Goal: Information Seeking & Learning: Learn about a topic

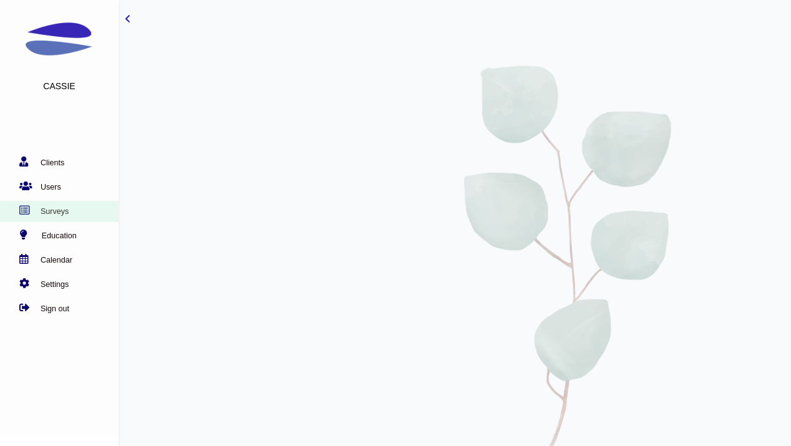
click at [54, 211] on link "Surveys" at bounding box center [56, 211] width 112 height 12
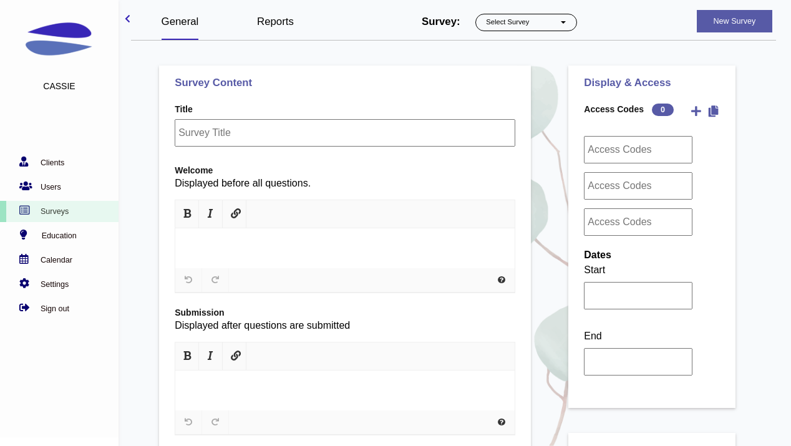
click at [278, 24] on link "Reports" at bounding box center [275, 22] width 37 height 12
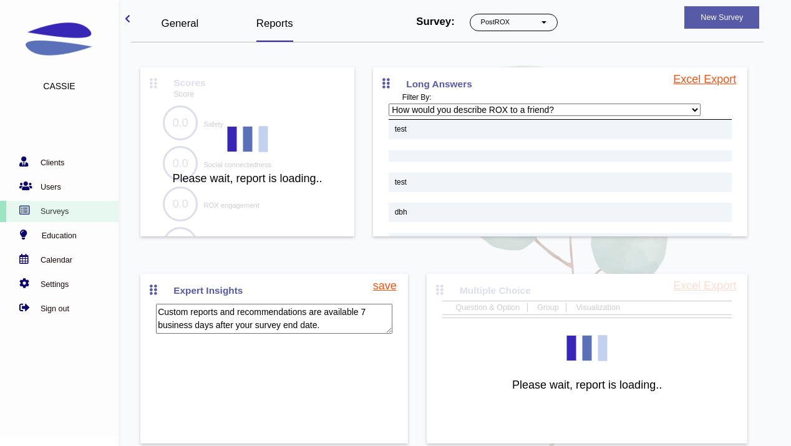
scroll to position [51, 0]
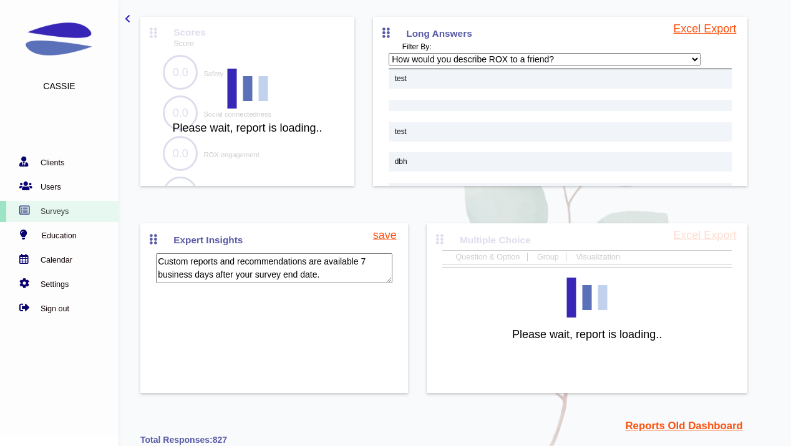
click at [639, 428] on link "Reports Old Dashboard" at bounding box center [683, 426] width 117 height 16
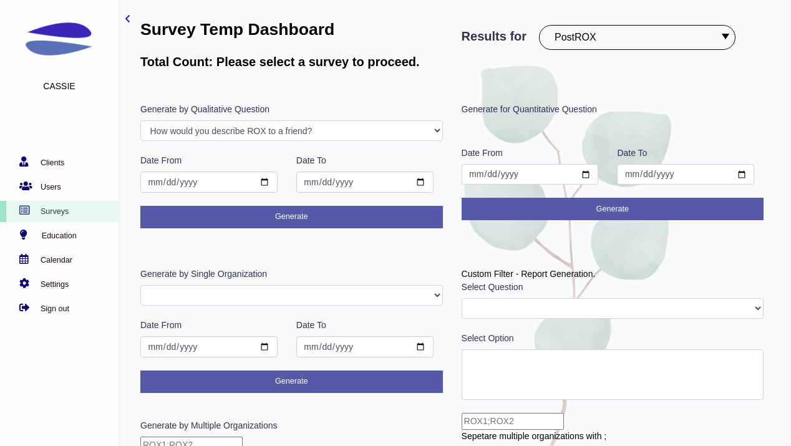
click at [652, 34] on select "PostROX PreROX YWCAHamiltonWEC AlumnaeSurvey GFMentor2 GFMentee2 YWCA2019 GFMen…" at bounding box center [637, 37] width 196 height 25
select select "303"
click at [542, 25] on select "PostROX PreROX YWCAHamiltonWEC AlumnaeSurvey GFMentor2 GFMentee2 YWCA2019 GFMen…" at bounding box center [637, 37] width 196 height 25
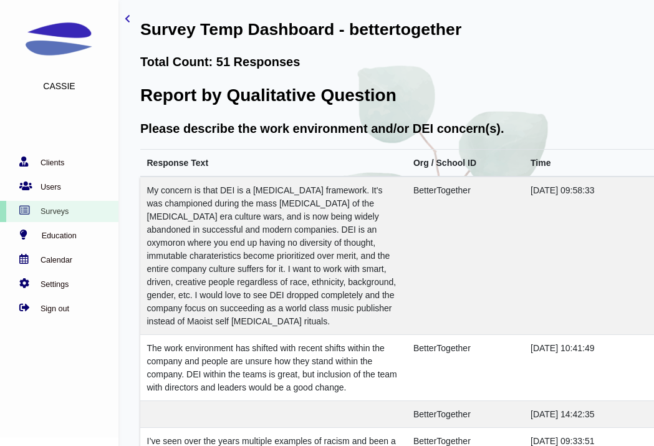
scroll to position [25411, 25]
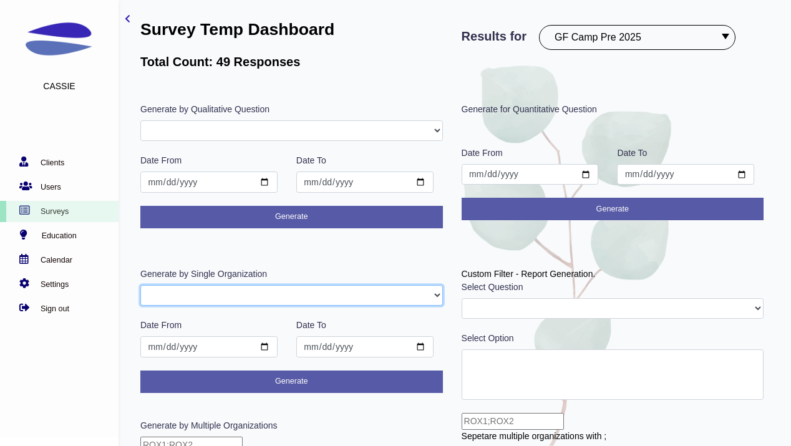
click at [361, 294] on select "GFAdmin Camp2025 ATXCamp CHICamp" at bounding box center [291, 295] width 303 height 21
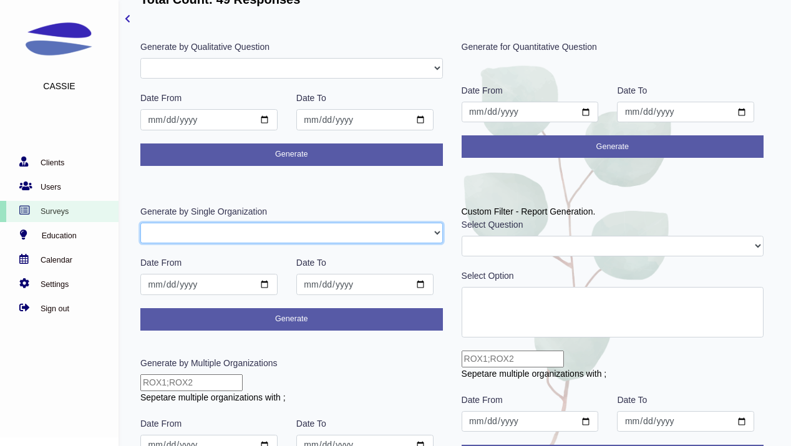
scroll to position [96, 0]
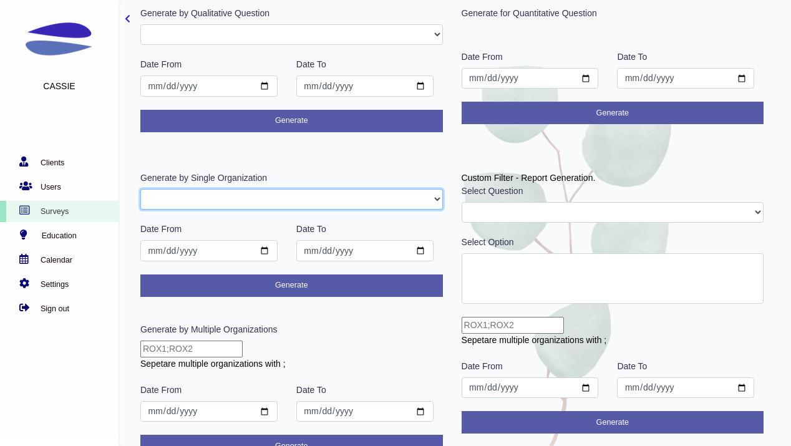
click at [281, 199] on select "GFAdmin Camp2025 ATXCamp CHICamp" at bounding box center [291, 199] width 303 height 21
click at [140, 189] on select "GFAdmin Camp2025 ATXCamp CHICamp" at bounding box center [291, 199] width 303 height 21
click at [280, 201] on select "GFAdmin Camp2025 ATXCamp CHICamp" at bounding box center [291, 199] width 303 height 21
click at [140, 189] on select "GFAdmin Camp2025 ATXCamp CHICamp" at bounding box center [291, 199] width 303 height 21
click at [287, 208] on select "GFAdmin Camp2025 ATXCamp CHICamp" at bounding box center [291, 199] width 303 height 21
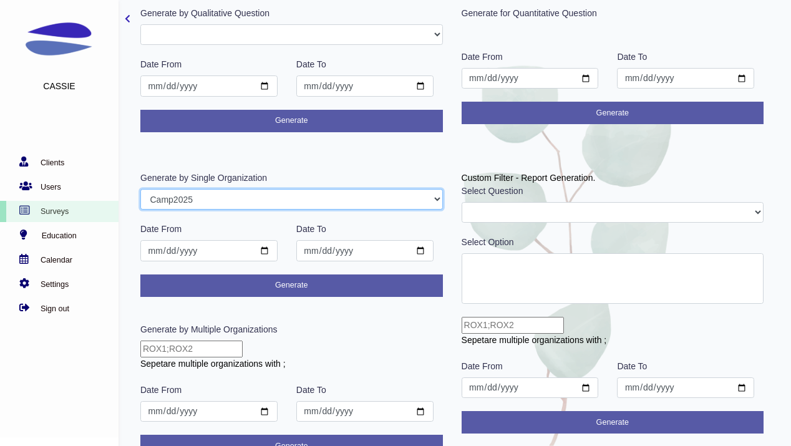
select select "ATXCamp"
click at [140, 189] on select "GFAdmin Camp2025 ATXCamp CHICamp" at bounding box center [291, 199] width 303 height 21
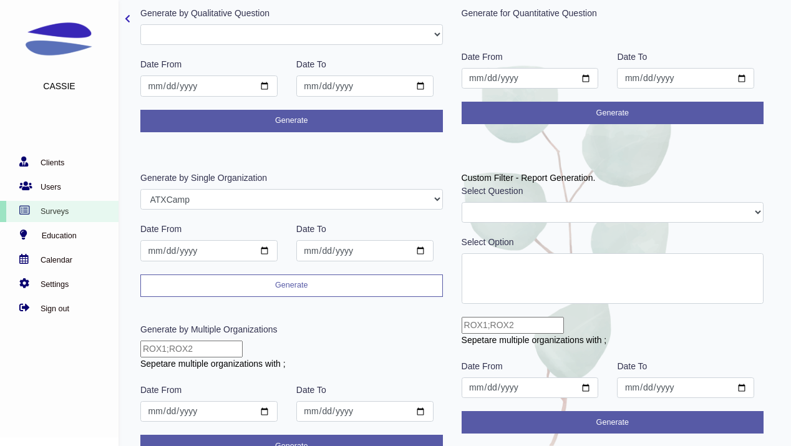
click at [294, 281] on button "Generate" at bounding box center [291, 285] width 303 height 22
click at [291, 289] on button "Generate" at bounding box center [291, 285] width 303 height 22
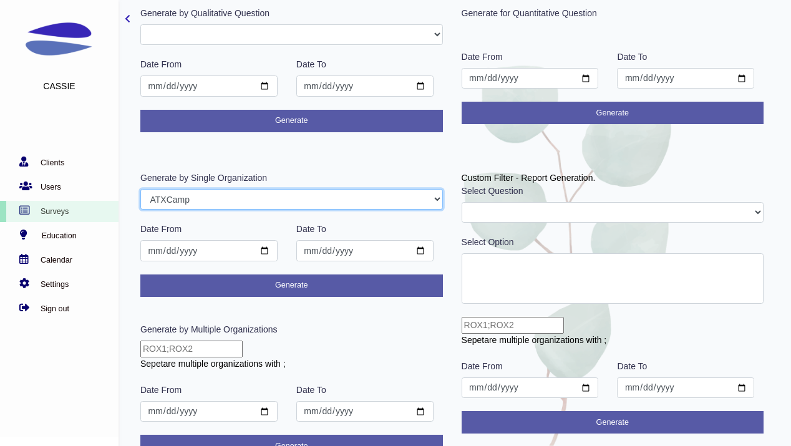
click at [267, 202] on select "GFAdmin Camp2025 ATXCamp CHICamp" at bounding box center [291, 199] width 303 height 21
select select "CHICamp"
click at [140, 189] on select "GFAdmin Camp2025 ATXCamp CHICamp" at bounding box center [291, 199] width 303 height 21
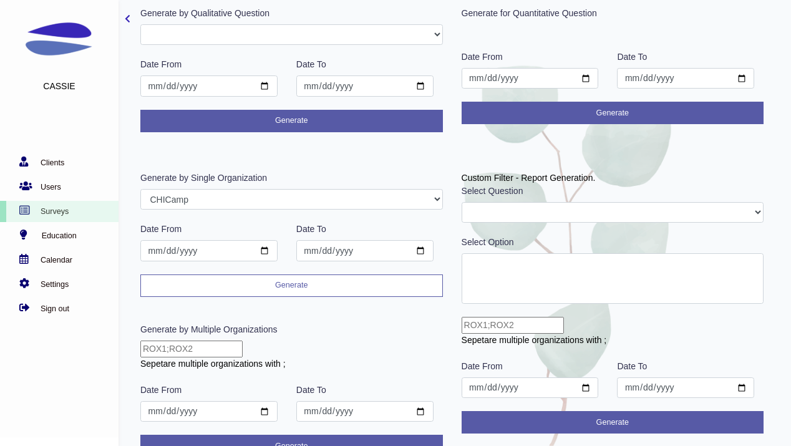
click at [288, 283] on button "Generate" at bounding box center [291, 285] width 303 height 22
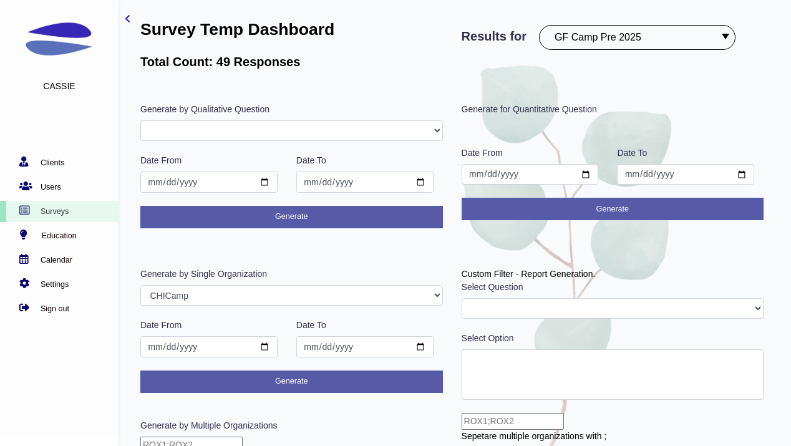
click at [643, 44] on select "PostROX PreROX YWCAHamiltonWEC AlumnaeSurvey GFMentor2 GFMentee2 YWCA2019 GFMen…" at bounding box center [637, 37] width 196 height 25
select select "304"
click at [542, 25] on select "PostROX PreROX YWCAHamiltonWEC AlumnaeSurvey GFMentor2 GFMentee2 YWCA2019 GFMen…" at bounding box center [637, 37] width 196 height 25
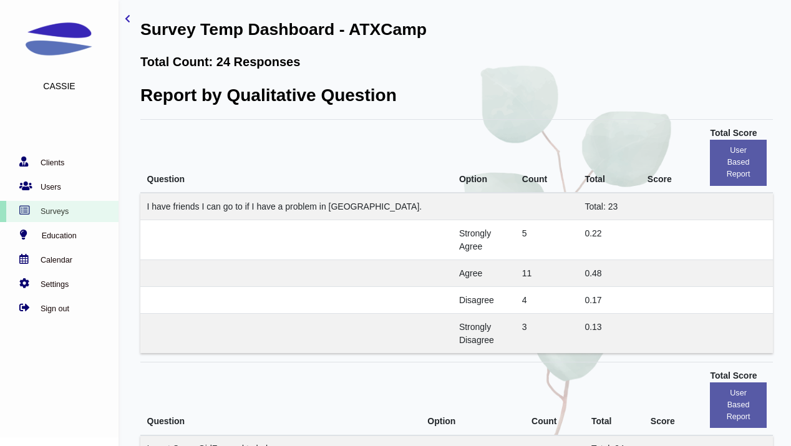
click at [127, 20] on icon "toggle-sidebar" at bounding box center [128, 18] width 6 height 9
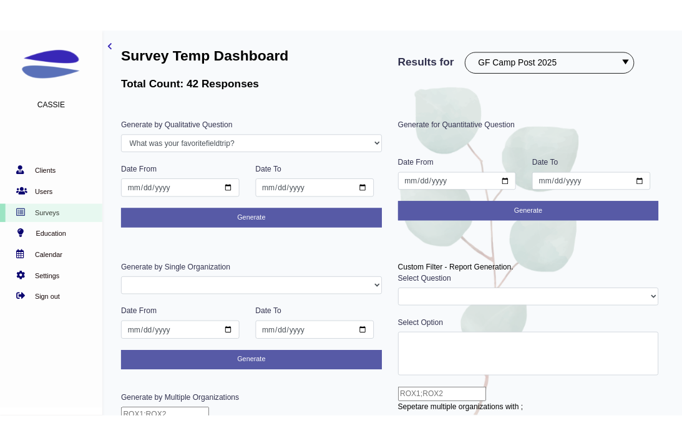
scroll to position [84, 0]
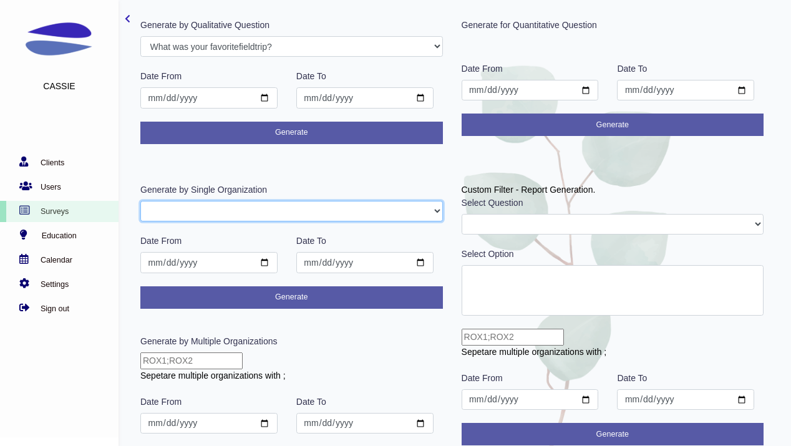
click at [258, 213] on select "GFAdmin Camp2025 ATXCamp CHICamp" at bounding box center [291, 211] width 303 height 21
select select "ATXCamp"
click at [140, 201] on select "GFAdmin Camp2025 ATXCamp CHICamp" at bounding box center [291, 211] width 303 height 21
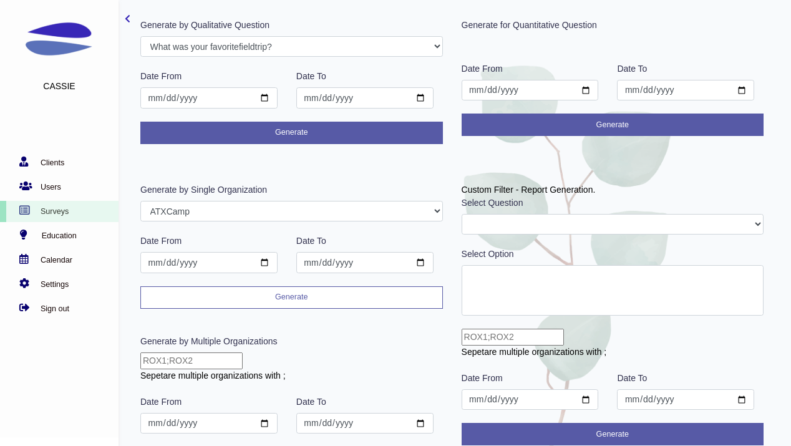
click at [253, 301] on button "Generate" at bounding box center [291, 297] width 303 height 22
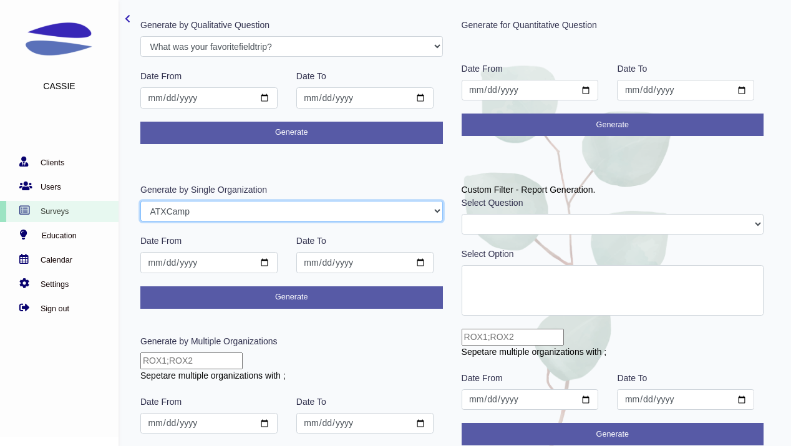
click at [228, 207] on select "GFAdmin Camp2025 ATXCamp CHICamp" at bounding box center [291, 211] width 303 height 21
select select "CHICamp"
click at [140, 201] on select "GFAdmin Camp2025 ATXCamp CHICamp" at bounding box center [291, 211] width 303 height 21
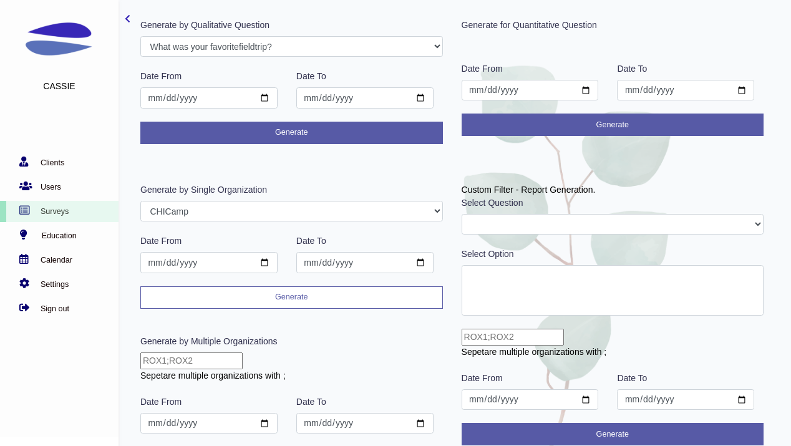
click at [274, 294] on button "Generate" at bounding box center [291, 297] width 303 height 22
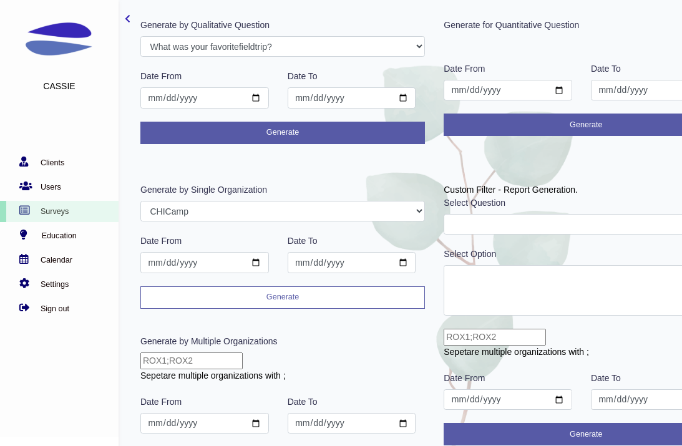
scroll to position [0, 0]
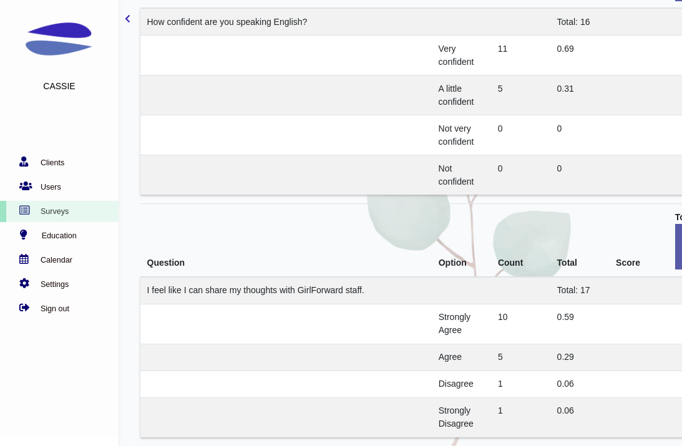
scroll to position [6251, 0]
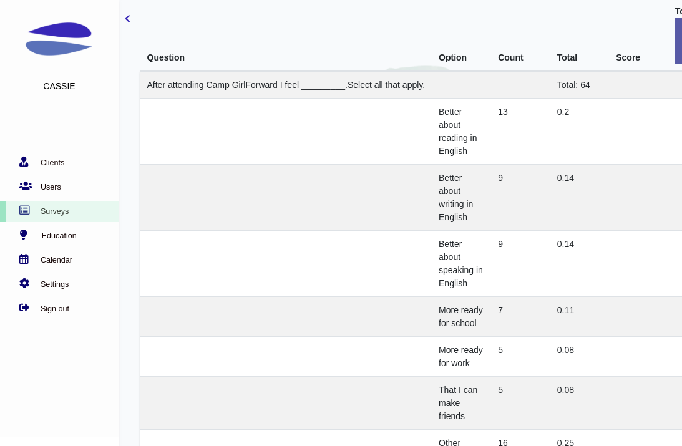
click at [128, 18] on icon "toggle-sidebar" at bounding box center [128, 18] width 6 height 9
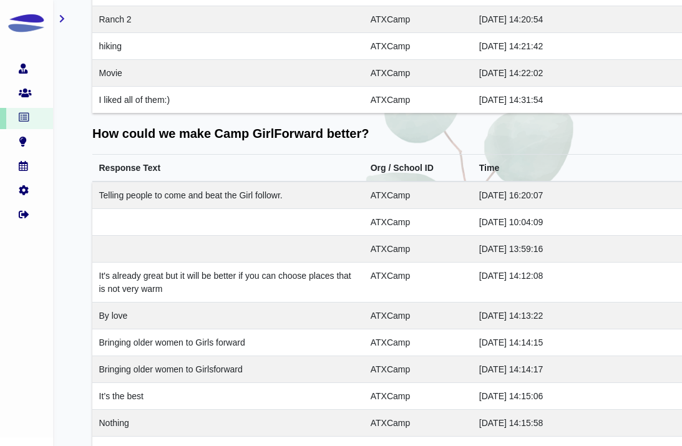
scroll to position [1221, 0]
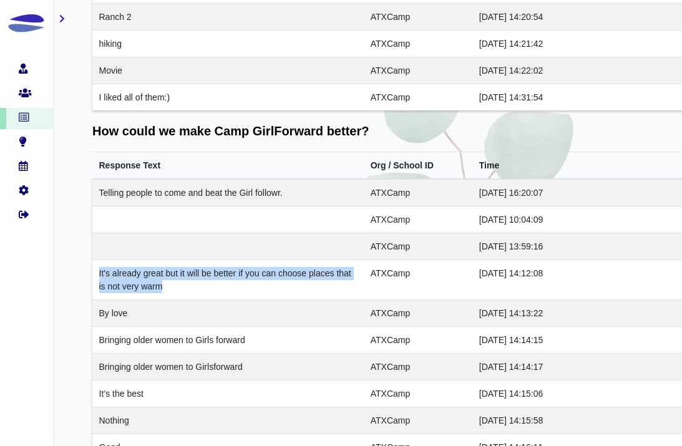
drag, startPoint x: 160, startPoint y: 289, endPoint x: 99, endPoint y: 273, distance: 63.4
click at [99, 273] on td "It's already great but it will be better if you can choose places that is not v…" at bounding box center [227, 280] width 271 height 40
copy td "It's already great but it will be better if you can choose places that is not v…"
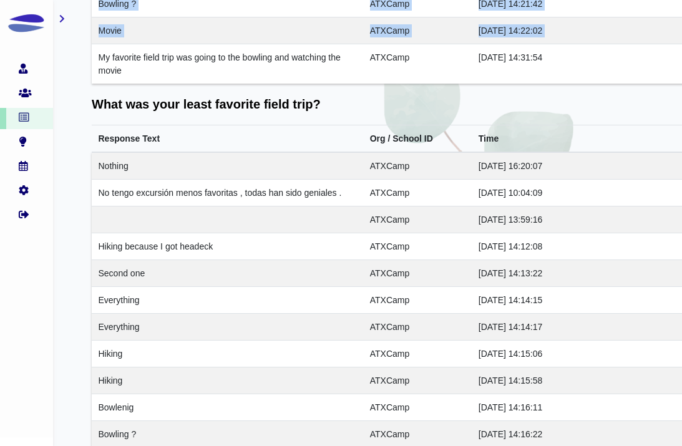
scroll to position [635, 1]
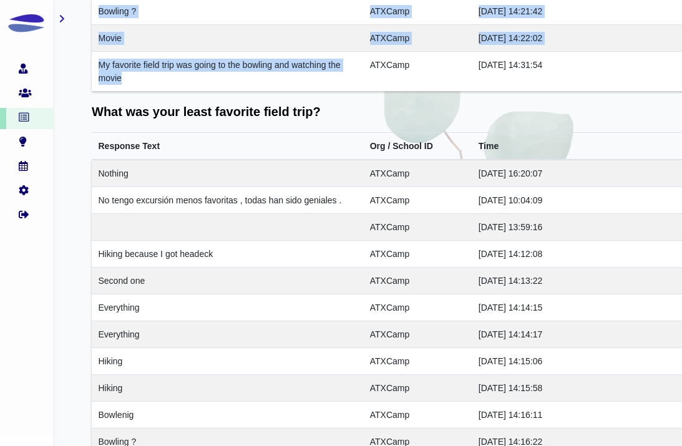
drag, startPoint x: 102, startPoint y: 66, endPoint x: 209, endPoint y: 78, distance: 107.3
copy tbody "he last field trip ATXCamp 2025-07-31 16:20:07 La ultima excursión a candleligh…"
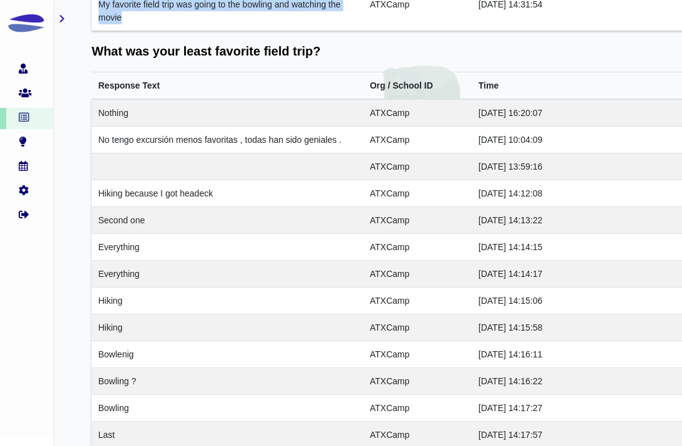
scroll to position [701, 1]
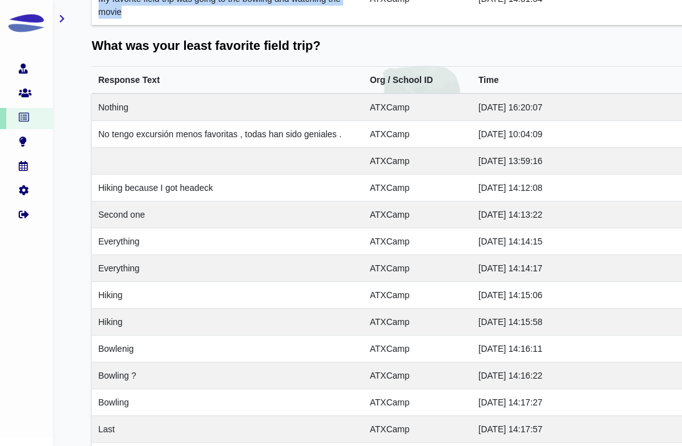
click at [196, 163] on td at bounding box center [227, 161] width 271 height 27
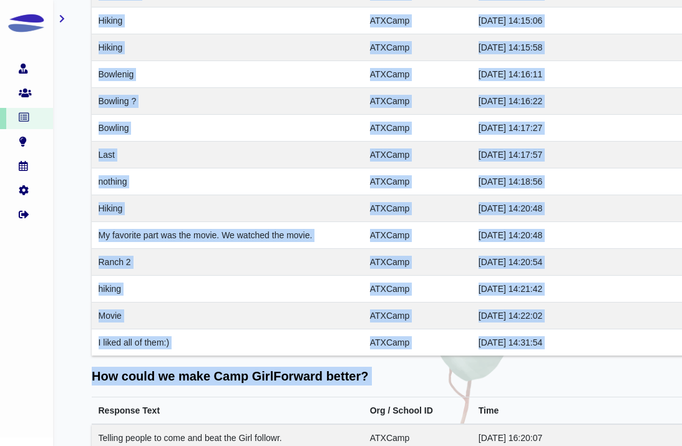
scroll to position [984, 1]
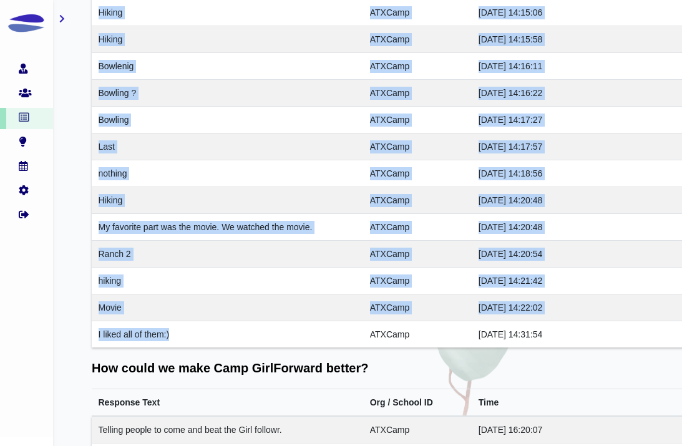
drag, startPoint x: 99, startPoint y: 109, endPoint x: 181, endPoint y: 335, distance: 240.1
click at [181, 335] on tbody "Nothing ATXCamp 2025-07-31 16:20:07 No tengo excursión menos favoritas , todas …" at bounding box center [391, 79] width 598 height 536
copy tbody "Nothing ATXCamp 2025-07-31 16:20:07 No tengo excursión menos favoritas , todas …"
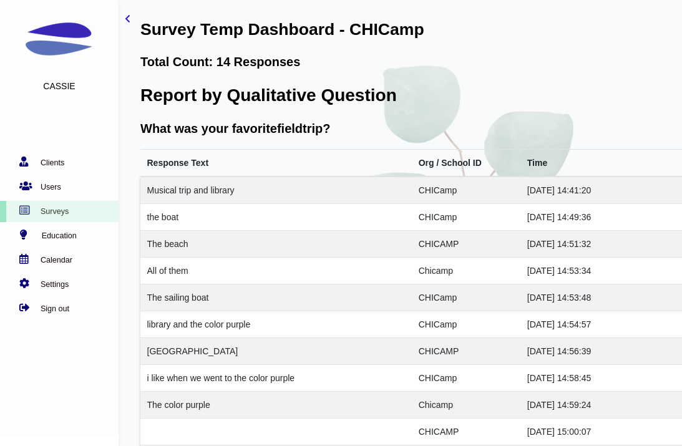
click at [374, 91] on h2 "Report by Qualitative Question" at bounding box center [439, 95] width 598 height 21
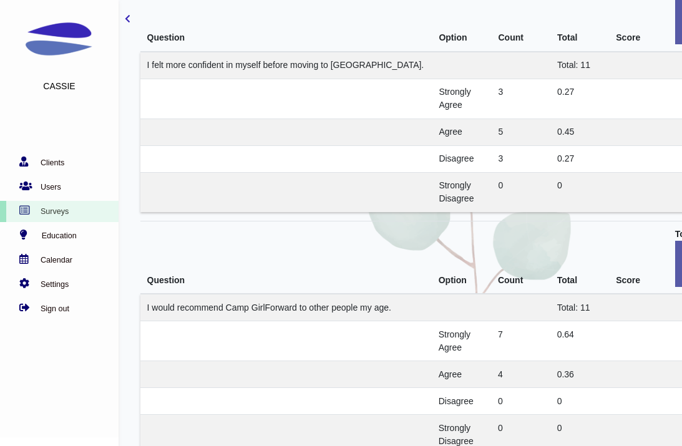
scroll to position [3869, 0]
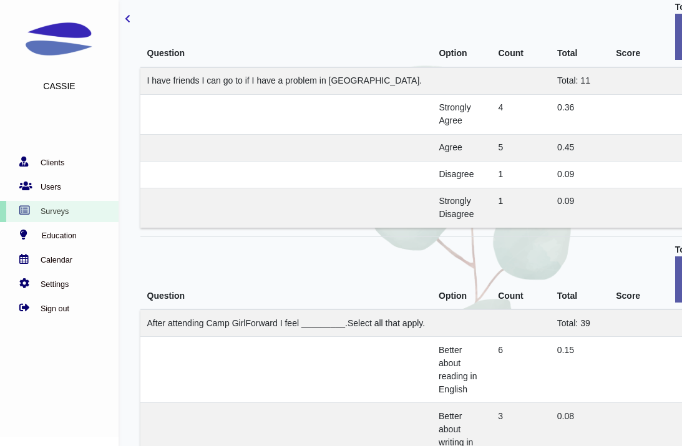
click at [127, 18] on icon "toggle-sidebar" at bounding box center [128, 18] width 6 height 9
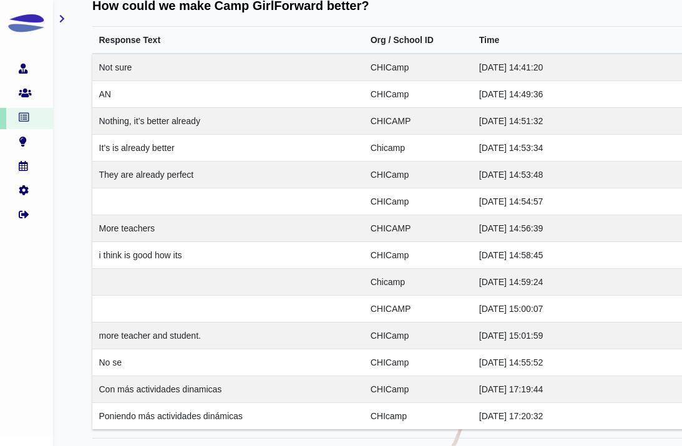
scroll to position [1026, 0]
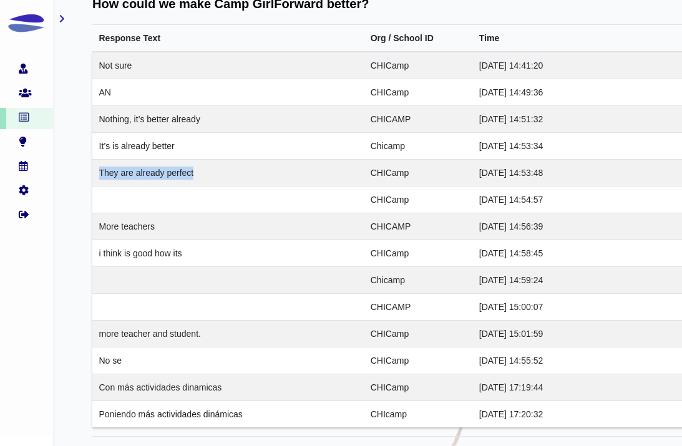
drag, startPoint x: 218, startPoint y: 169, endPoint x: 95, endPoint y: 168, distance: 123.5
click at [95, 168] on td "They are already perfect" at bounding box center [227, 173] width 271 height 27
copy td "They are already perfect"
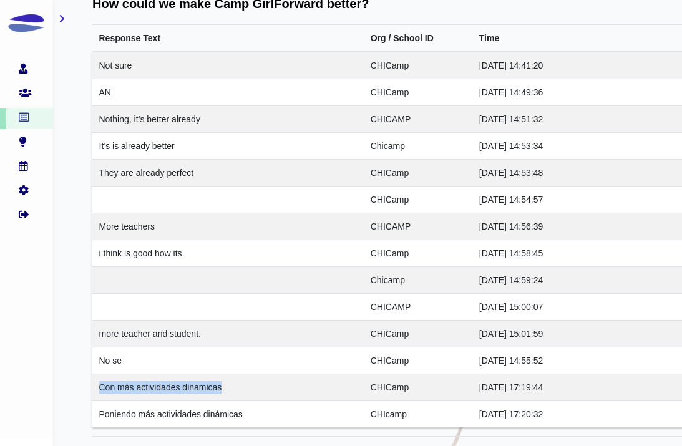
drag, startPoint x: 228, startPoint y: 389, endPoint x: 95, endPoint y: 386, distance: 132.3
click at [95, 386] on td "Con más actividades dinamicas" at bounding box center [227, 387] width 271 height 27
copy td "Con más actividades dinamicas"
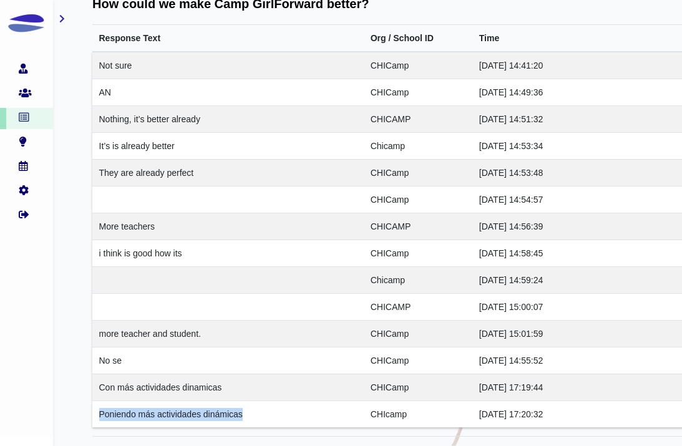
drag, startPoint x: 246, startPoint y: 419, endPoint x: 92, endPoint y: 416, distance: 153.5
click at [92, 416] on td "Poniendo más actividades dinámicas" at bounding box center [227, 414] width 271 height 27
copy td "Poniendo más actividades dinámicas"
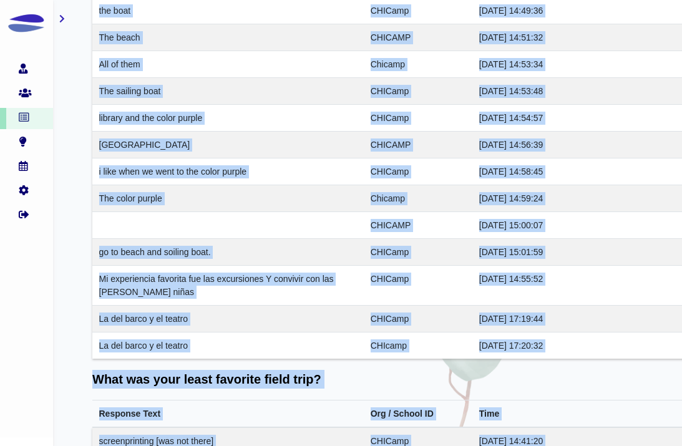
scroll to position [368, 0]
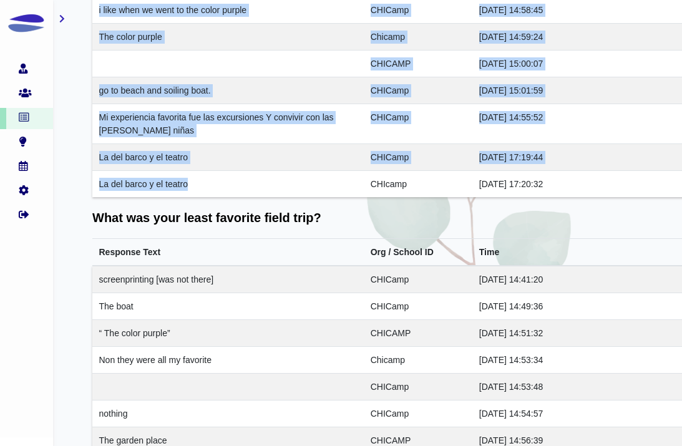
drag, startPoint x: 97, startPoint y: 90, endPoint x: 211, endPoint y: 180, distance: 145.2
click at [211, 180] on tbody "Musical trip and library CHICamp 2025-08-01 14:41:20 the boat CHICamp 2025-08-0…" at bounding box center [391, 3] width 598 height 389
copy tbody "Musical trip and library CHICamp 2025-08-01 14:41:20 the boat CHICamp 2025-08-0…"
click at [667, 402] on td "[DATE] 14:54:57" at bounding box center [580, 413] width 217 height 27
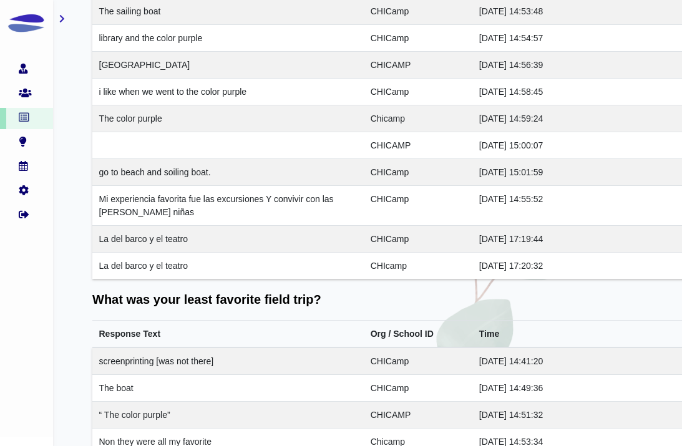
scroll to position [268, 0]
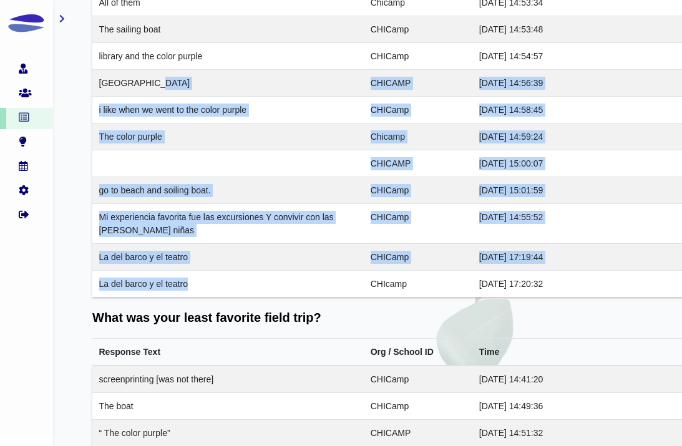
drag, startPoint x: 191, startPoint y: 287, endPoint x: 125, endPoint y: 93, distance: 204.7
click at [125, 92] on tbody "Musical trip and library CHICamp 2025-08-01 14:41:20 the boat CHICamp 2025-08-0…" at bounding box center [391, 102] width 598 height 389
click at [135, 213] on td "Mi experiencia favorita fue las excursiones Y convivir con las [PERSON_NAME] ni…" at bounding box center [227, 224] width 271 height 40
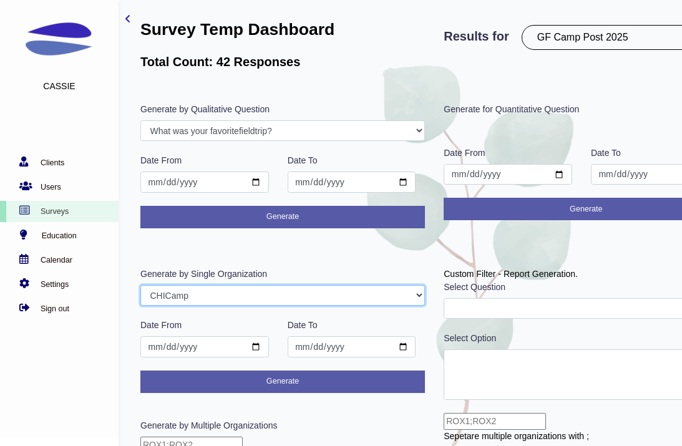
click at [275, 291] on select "GFAdmin Camp2025 ATXCamp CHICamp" at bounding box center [282, 295] width 284 height 21
select select "Camp2025"
click at [140, 285] on select "GFAdmin Camp2025 ATXCamp CHICamp" at bounding box center [282, 295] width 284 height 21
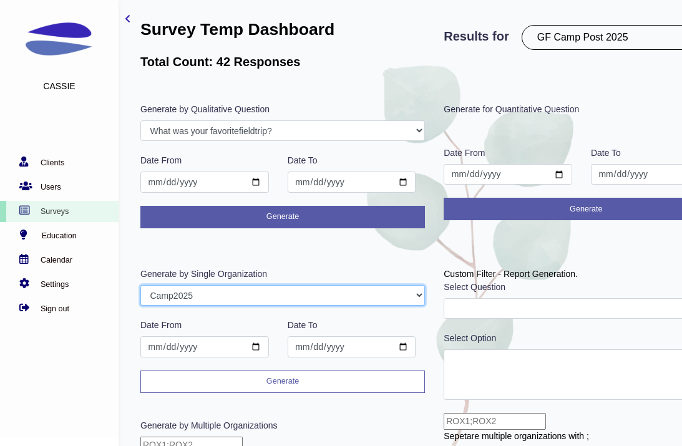
scroll to position [44, 0]
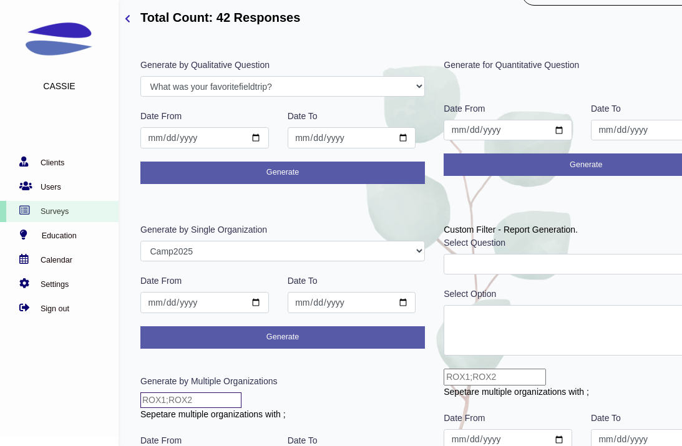
click at [217, 408] on form "Generate by Multiple Organizations Sepetare multiple organizations with ; Date …" at bounding box center [282, 441] width 284 height 133
type input "ATXCamp;CHICamp"
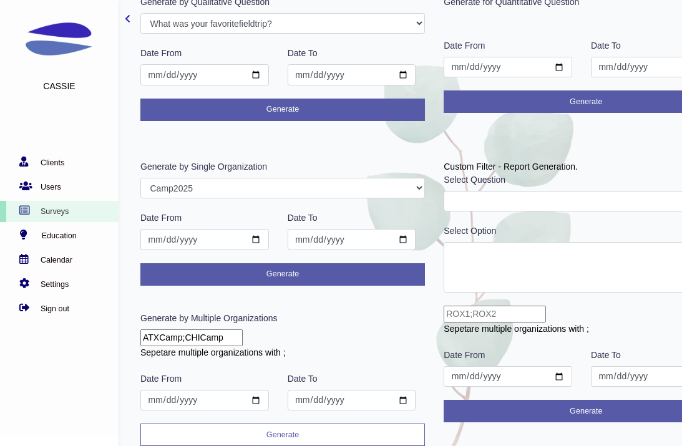
click at [252, 431] on button "Generate" at bounding box center [282, 435] width 284 height 22
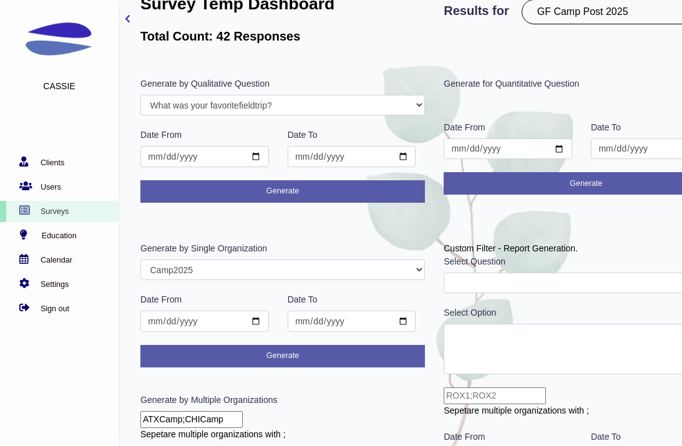
scroll to position [0, 0]
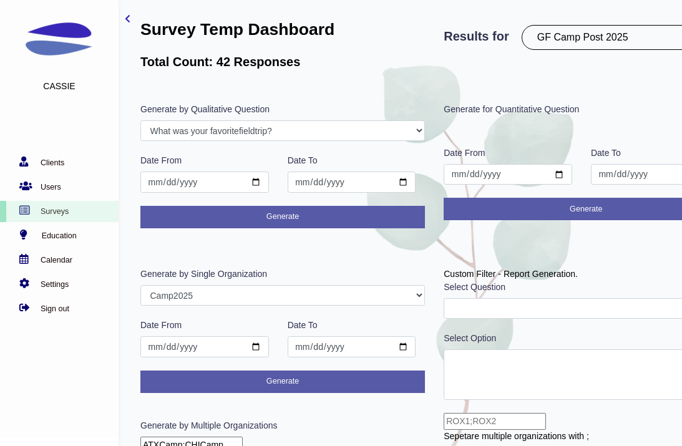
click at [588, 26] on select "PostROX PreROX YWCAHamiltonWEC AlumnaeSurvey GFMentor2 GFMentee2 YWCA2019 GFMen…" at bounding box center [619, 37] width 196 height 25
select select "303"
click at [525, 25] on select "PostROX PreROX YWCAHamiltonWEC AlumnaeSurvey GFMentor2 GFMentee2 YWCA2019 GFMen…" at bounding box center [619, 37] width 196 height 25
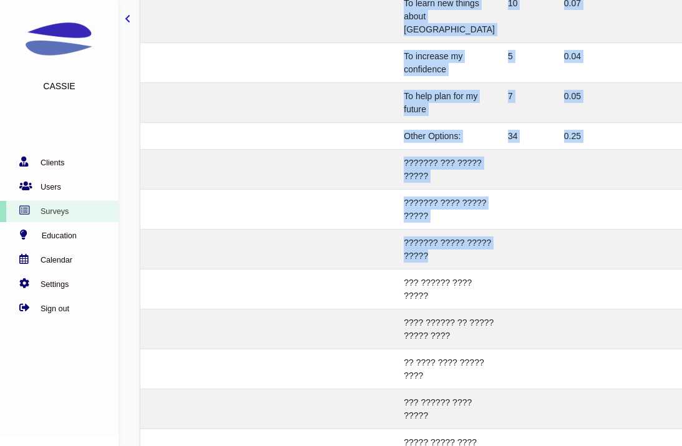
scroll to position [4720, 0]
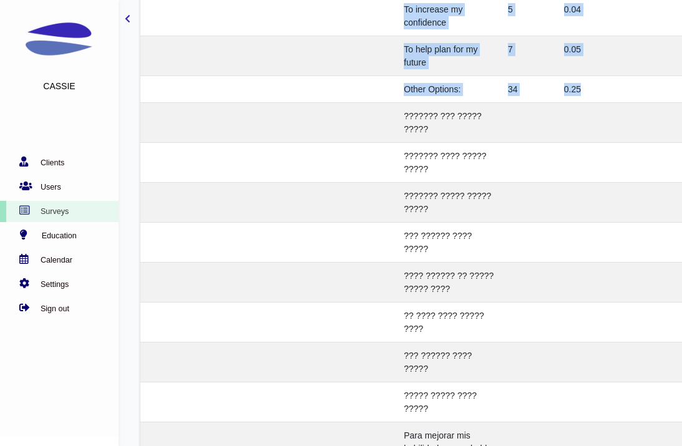
drag, startPoint x: 438, startPoint y: 152, endPoint x: 581, endPoint y: 256, distance: 175.9
copy tbody "To improve my English-speaking skills 23 0.17 To improve my English writing ski…"
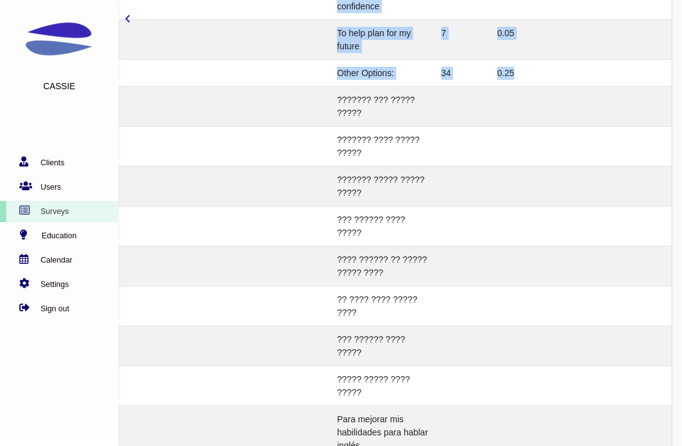
scroll to position [4393, 67]
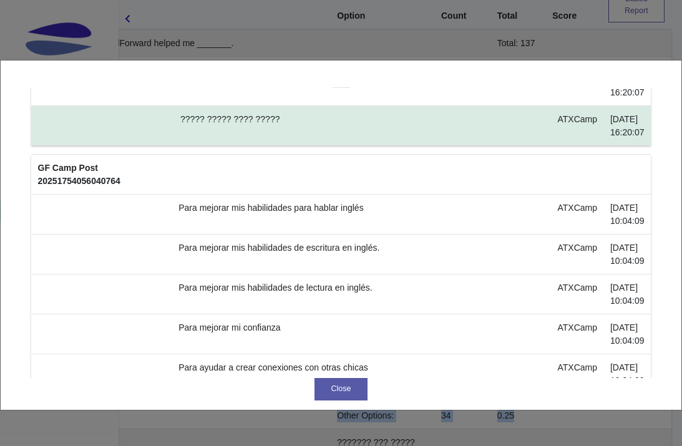
scroll to position [442, 0]
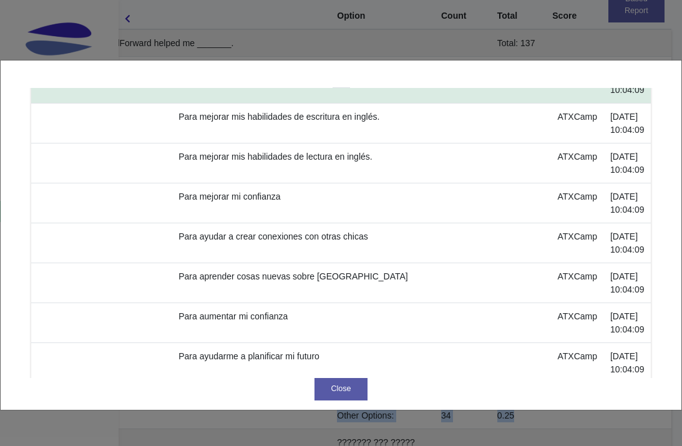
click at [281, 104] on td "Para mejorar mis habilidades para hablar inglés" at bounding box center [361, 84] width 379 height 40
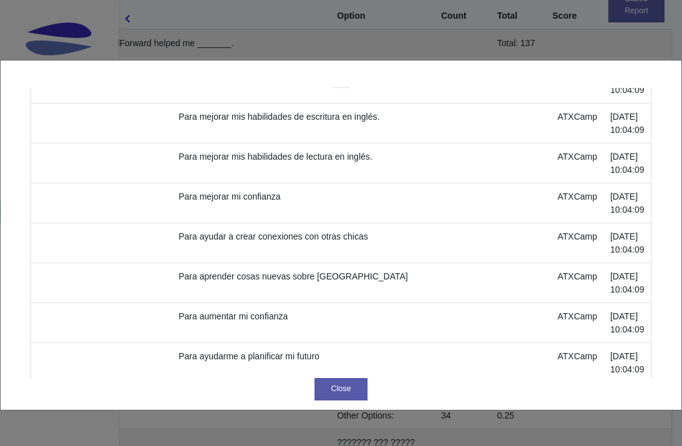
copy td "Para mejorar mis habilidades para hablar inglés"
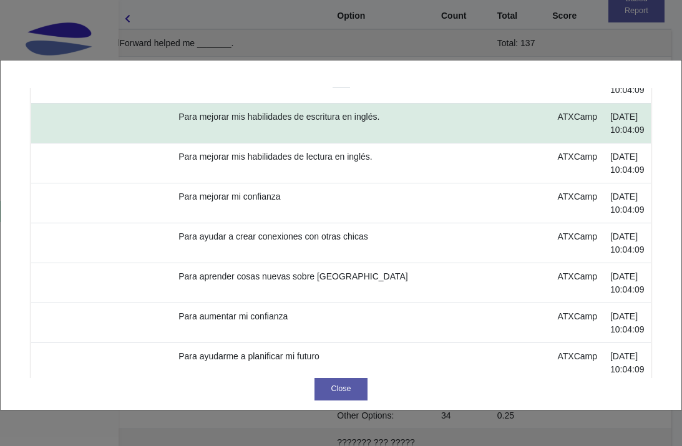
click at [323, 143] on td "Para mejorar mis habilidades de escritura en inglés." at bounding box center [361, 124] width 379 height 40
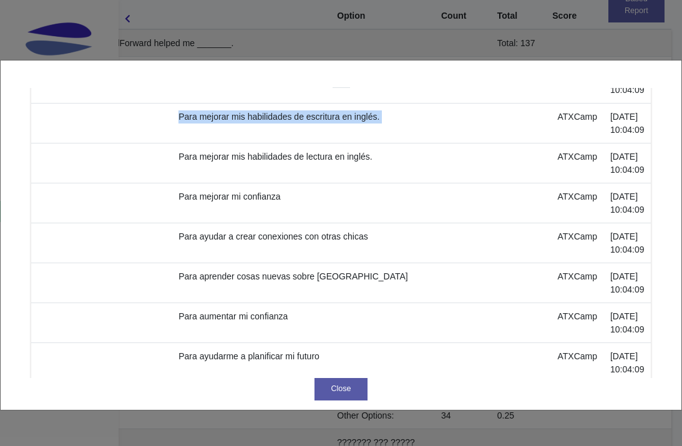
copy td "Para mejorar mis habilidades de escritura en inglés."
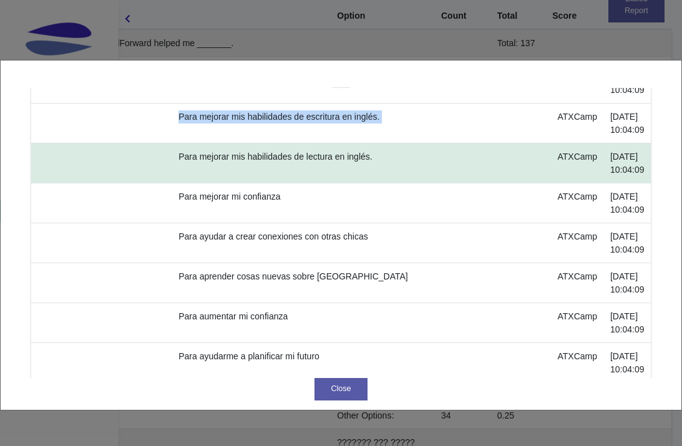
click at [260, 183] on td "Para mejorar mis habilidades de lectura en inglés." at bounding box center [361, 163] width 379 height 40
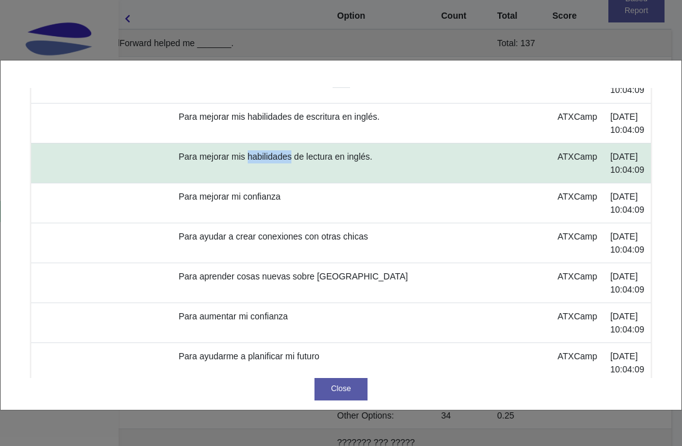
click at [260, 183] on td "Para mejorar mis habilidades de lectura en inglés." at bounding box center [361, 163] width 379 height 40
copy td "Para mejorar mis habilidades de lectura en inglés."
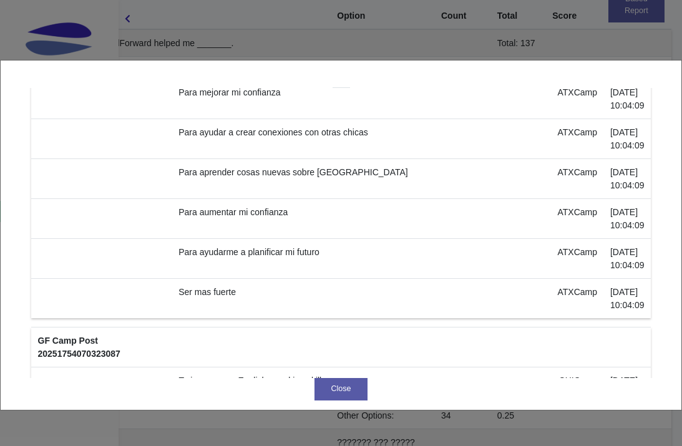
scroll to position [550, 0]
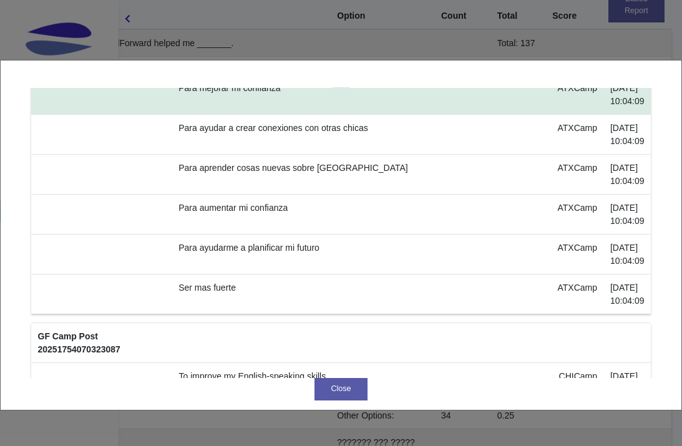
click at [258, 115] on td "Para mejorar mi confianza" at bounding box center [361, 95] width 379 height 40
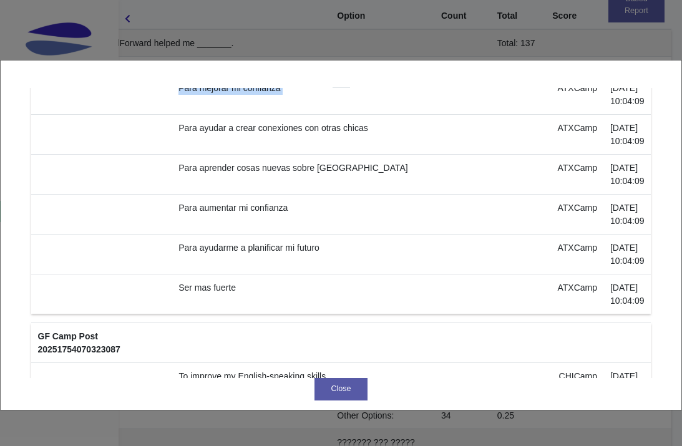
copy td "Para mejorar mi confianza"
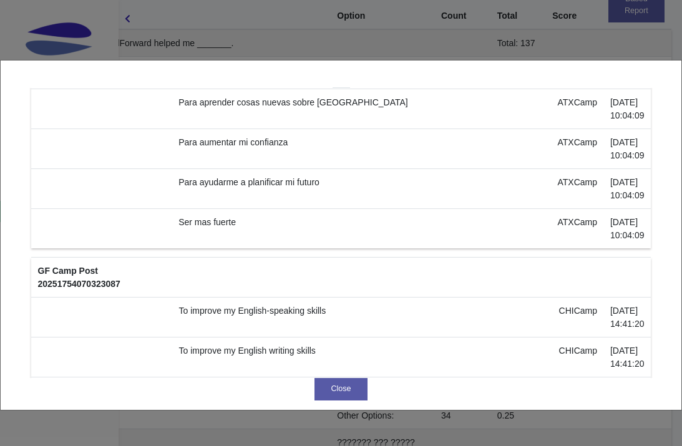
scroll to position [616, 0]
click at [301, 89] on td "Para ayudar a crear conexiones con otras chicas" at bounding box center [361, 69] width 379 height 40
copy td "Para ayudar a crear conexiones con otras chicas"
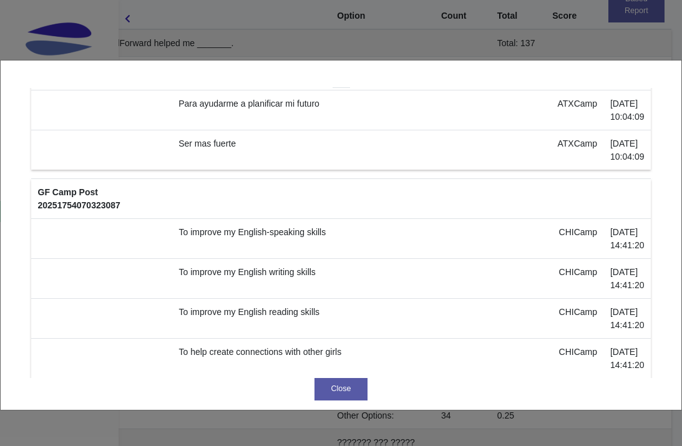
scroll to position [718, 0]
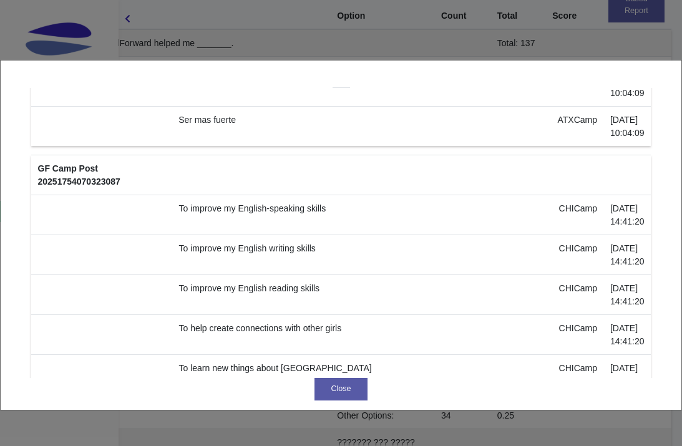
click at [268, 27] on td "Para aprender cosas nuevas sobre [GEOGRAPHIC_DATA]" at bounding box center [361, 7] width 379 height 40
copy td "Para aprender cosas nuevas sobre [GEOGRAPHIC_DATA]"
click at [226, 67] on td "Para aumentar mi confianza" at bounding box center [361, 47] width 379 height 40
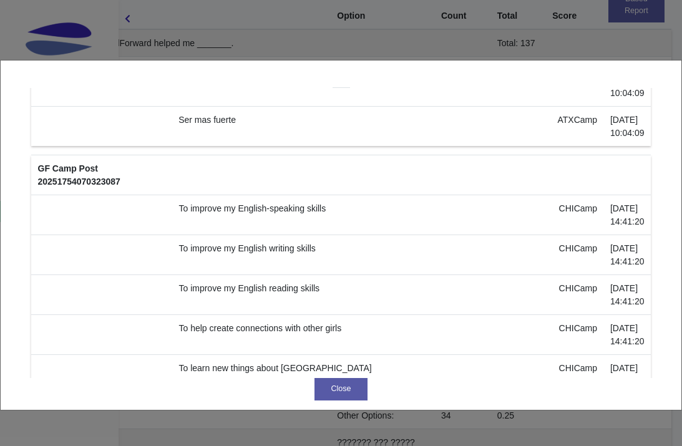
click at [237, 67] on td "Para aumentar mi confianza" at bounding box center [361, 47] width 379 height 40
copy td "Para aumentar mi confianza"
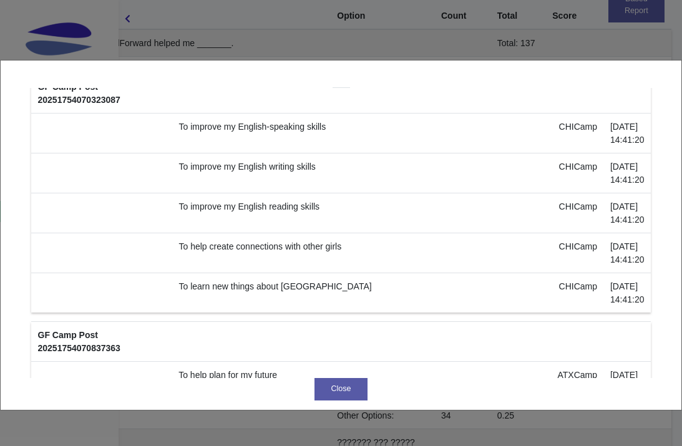
scroll to position [801, 0]
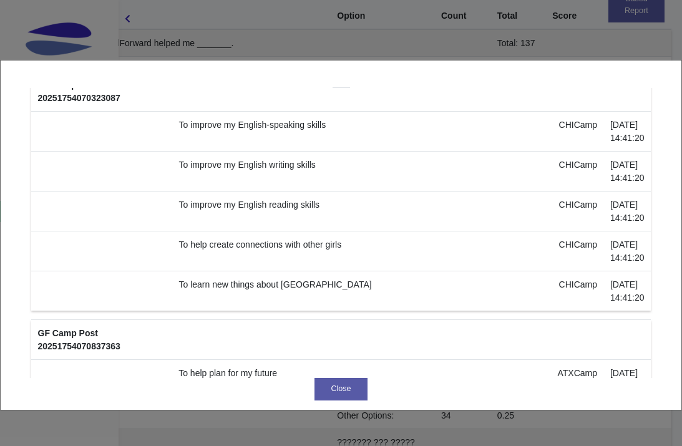
click at [266, 23] on td "Para ayudarme a planificar mi futuro" at bounding box center [361, 3] width 379 height 40
copy td "Para ayudarme a planificar mi futuro"
click at [216, 63] on td "Ser mas fuerte" at bounding box center [361, 43] width 379 height 40
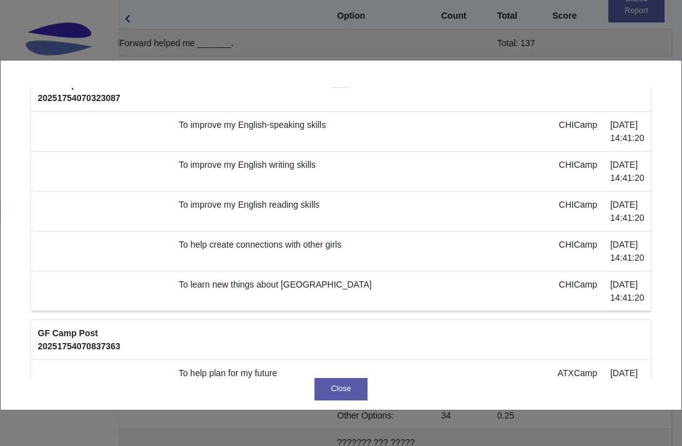
click at [216, 63] on td "Ser mas fuerte" at bounding box center [361, 43] width 379 height 40
copy td "Ser mas fuerte"
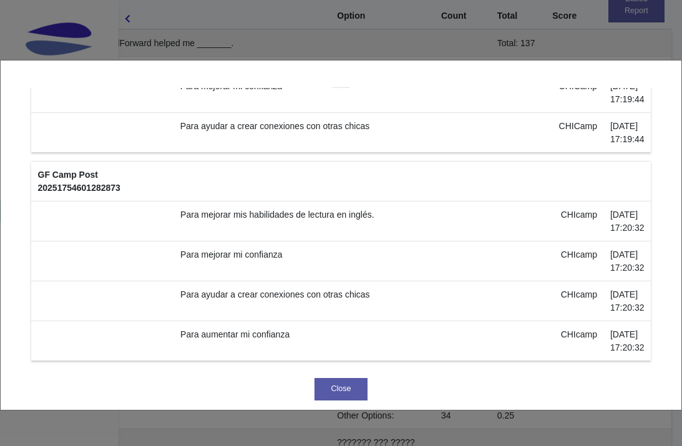
scroll to position [8218, 0]
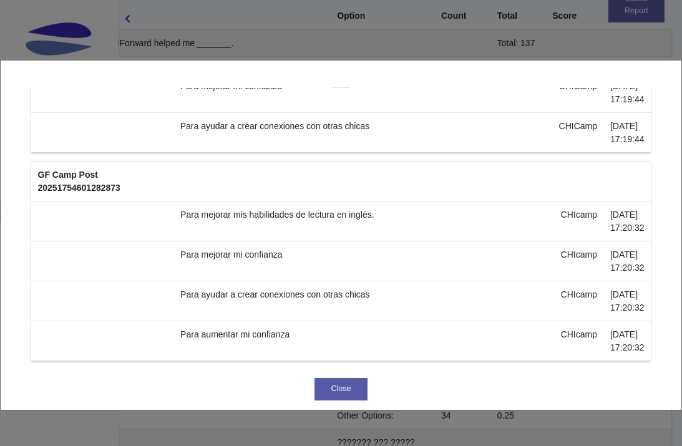
click at [254, 73] on td "Para mejorar mis habilidades de escritura en inglés." at bounding box center [362, 53] width 379 height 40
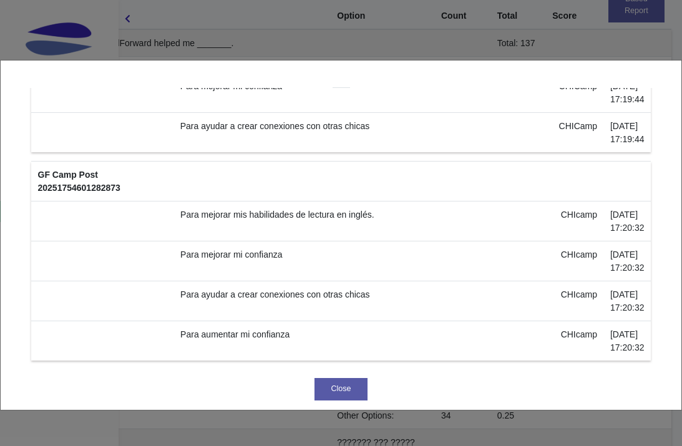
click at [254, 73] on td "Para mejorar mis habilidades de escritura en inglés." at bounding box center [362, 53] width 379 height 40
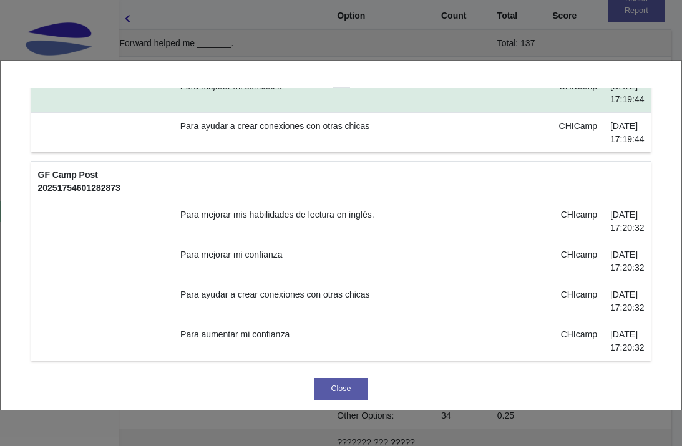
click at [216, 113] on td "Para mejorar mi confianza" at bounding box center [362, 93] width 379 height 40
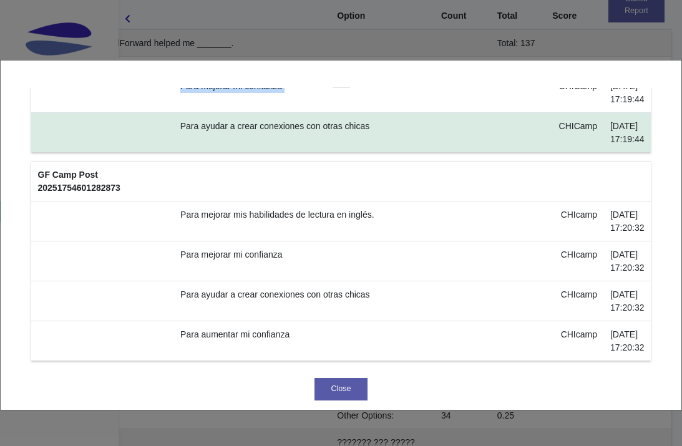
click at [251, 153] on td "Para ayudar a crear conexiones con otras chicas" at bounding box center [362, 133] width 379 height 40
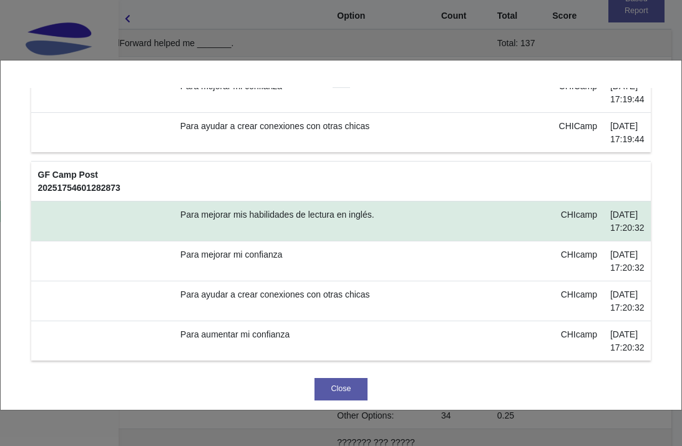
click at [236, 241] on td "Para mejorar mis habilidades de lectura en inglés." at bounding box center [364, 221] width 380 height 40
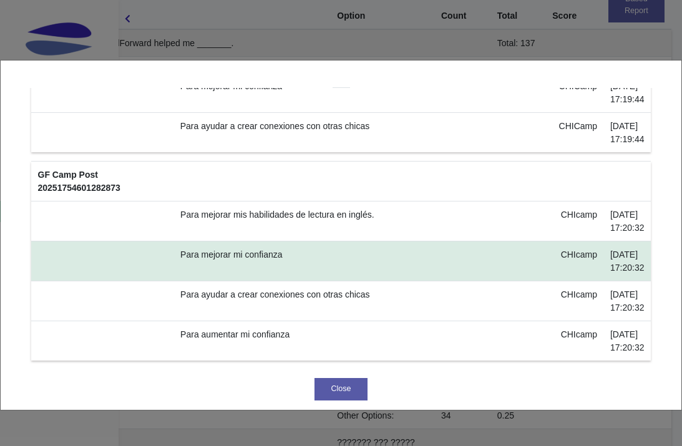
click at [209, 241] on td "Para mejorar mi confianza" at bounding box center [364, 261] width 380 height 40
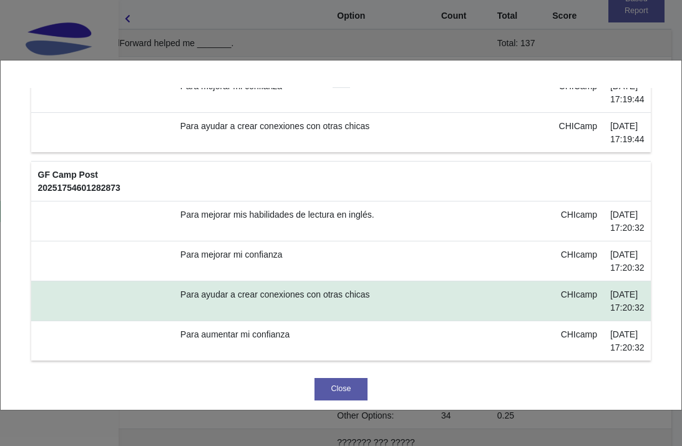
click at [211, 281] on td "Para ayudar a crear conexiones con otras chicas" at bounding box center [364, 301] width 380 height 40
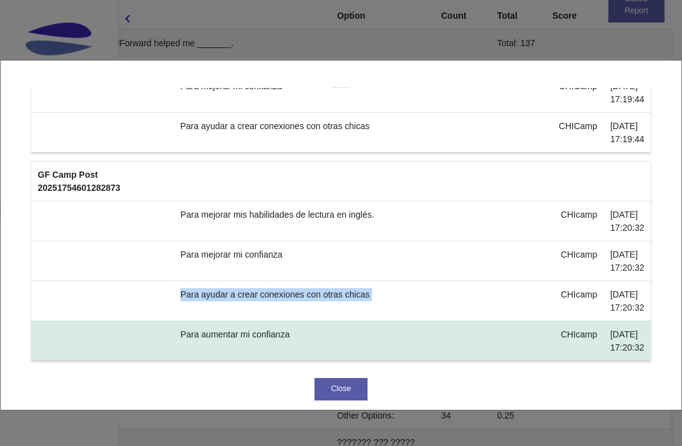
click at [233, 324] on td "Para aumentar mi confianza" at bounding box center [364, 341] width 380 height 40
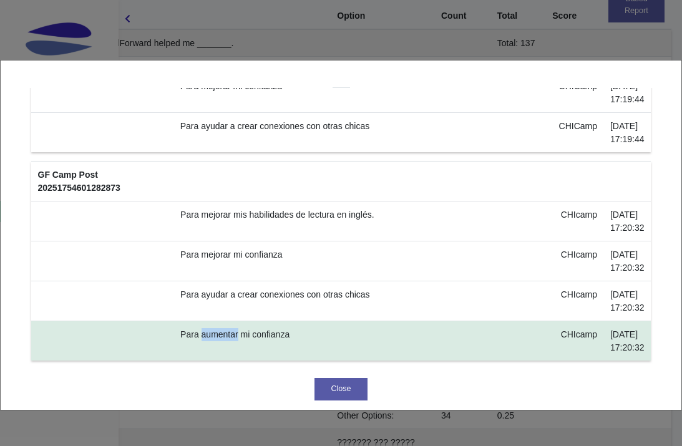
click at [233, 324] on td "Para aumentar mi confianza" at bounding box center [364, 341] width 380 height 40
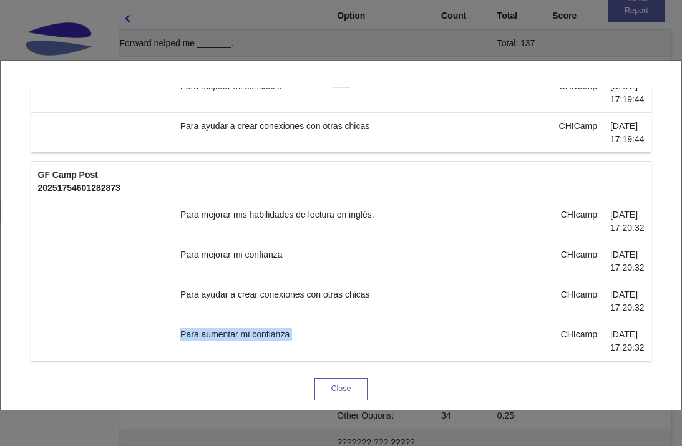
click at [341, 389] on button "Close" at bounding box center [340, 389] width 53 height 22
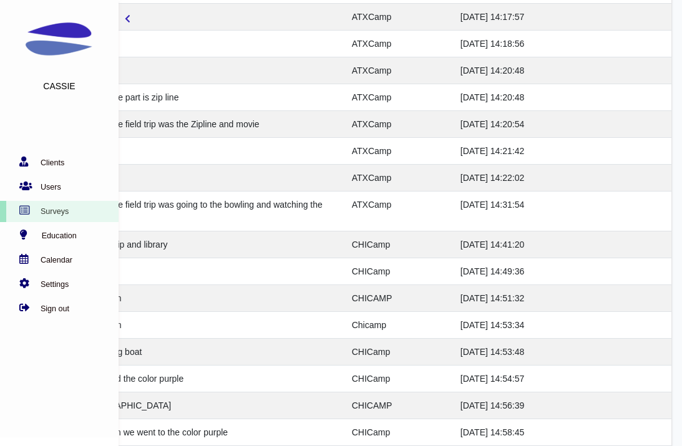
scroll to position [0, 67]
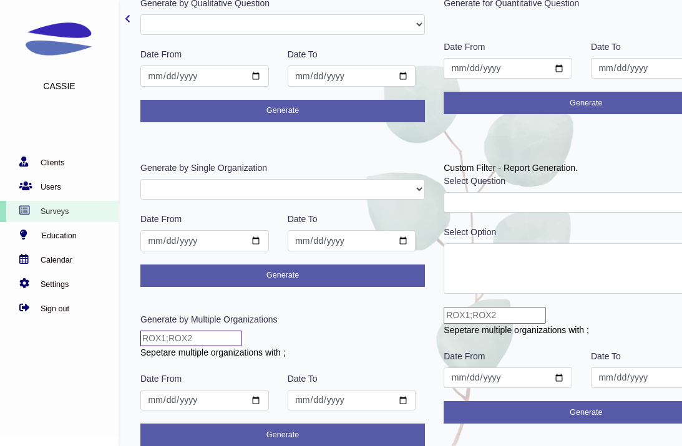
click at [223, 333] on input "text" at bounding box center [190, 339] width 101 height 16
type input "ATXCamp;CHICamp"
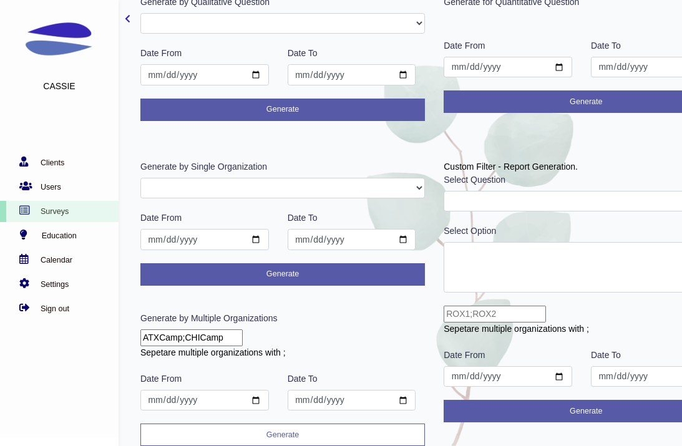
click at [272, 425] on button "Generate" at bounding box center [282, 435] width 284 height 22
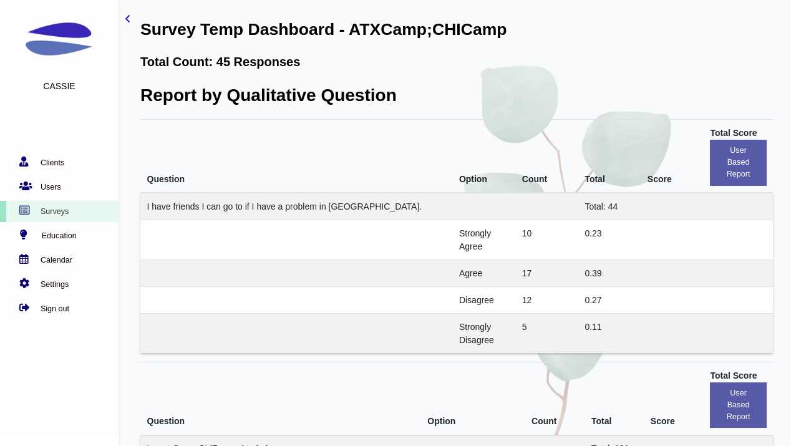
click at [602, 256] on td "0.23" at bounding box center [609, 240] width 62 height 40
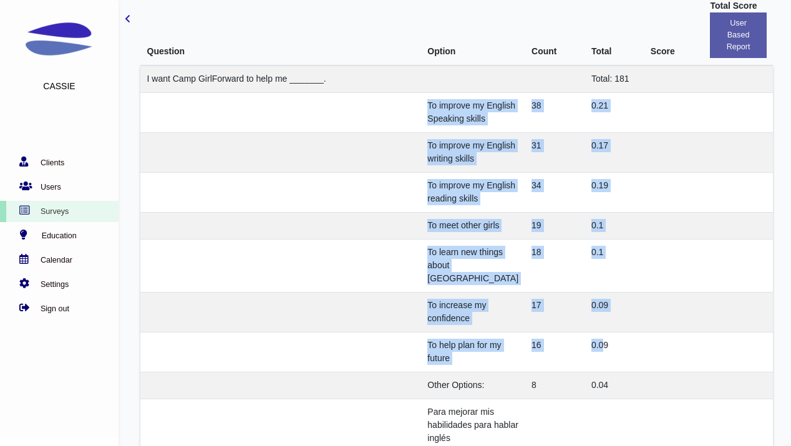
scroll to position [455, 0]
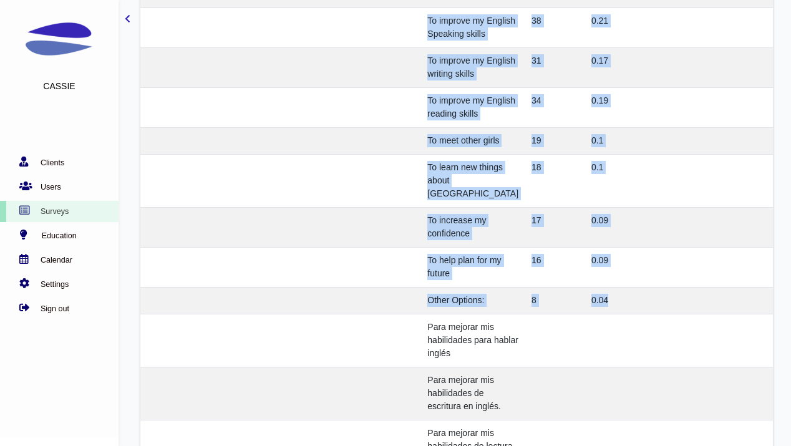
drag, startPoint x: 457, startPoint y: 168, endPoint x: 613, endPoint y: 397, distance: 277.3
click at [613, 397] on tbody "I want Camp GirlForward to help me _______. Total: 181 To improve my English Sp…" at bounding box center [456, 346] width 632 height 731
copy tbody "To improve my English Speaking skills 38 0.21 To improve my English writing ski…"
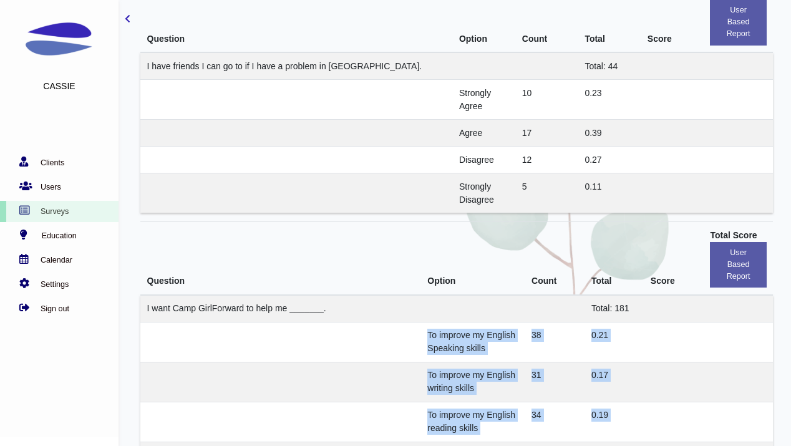
scroll to position [139, 0]
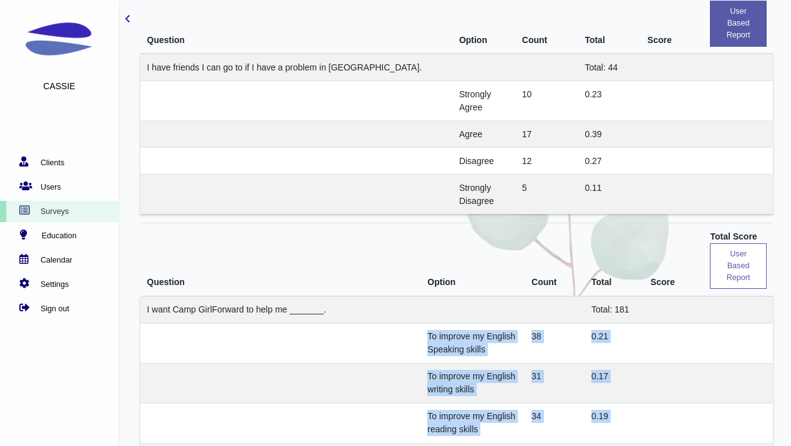
click at [681, 268] on button "user based report" at bounding box center [738, 266] width 56 height 46
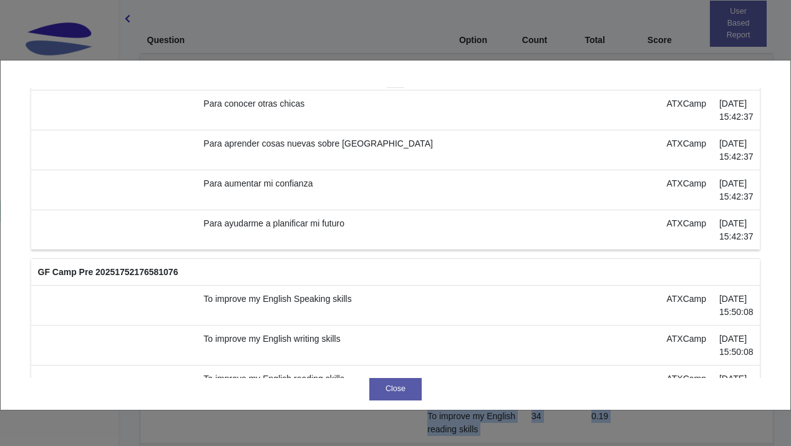
scroll to position [624, 0]
copy td "Para mejorar mis habilidades para hablar inglés"
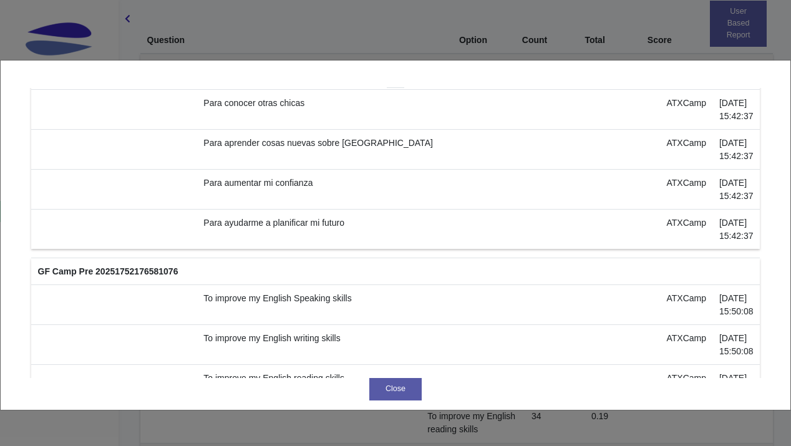
click at [367, 50] on td "Para mejorar mis habilidades de escritura en inglés." at bounding box center [428, 30] width 463 height 40
copy td "Para mejorar mis habilidades de escritura en inglés."
click at [291, 90] on td "Para mejorar mis habilidades de lectura en inglés." at bounding box center [428, 70] width 463 height 40
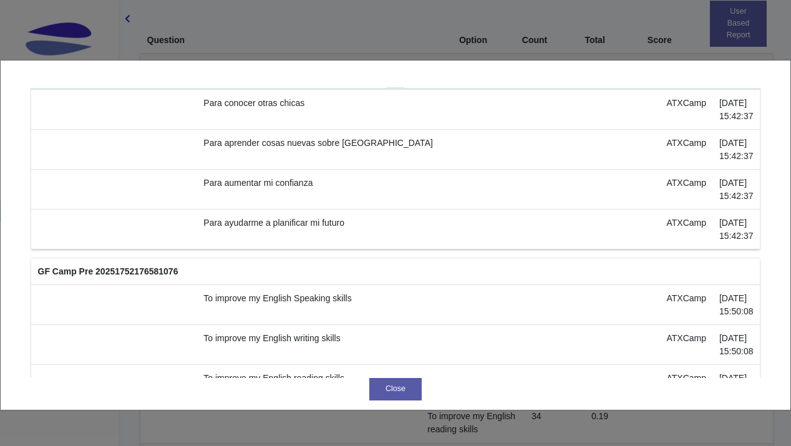
click at [291, 90] on td "Para mejorar mis habilidades de lectura en inglés." at bounding box center [428, 70] width 463 height 40
copy td "Para mejorar mis habilidades de lectura en inglés."
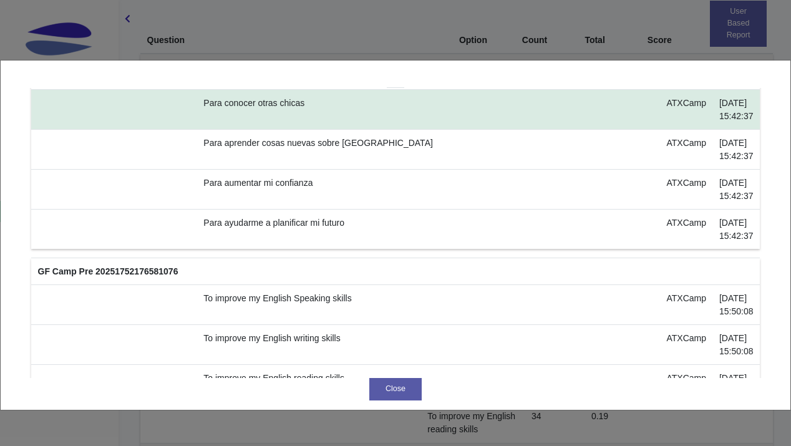
click at [277, 130] on td "Para conocer otras chicas" at bounding box center [428, 110] width 463 height 40
copy td "Para conocer otras chicas"
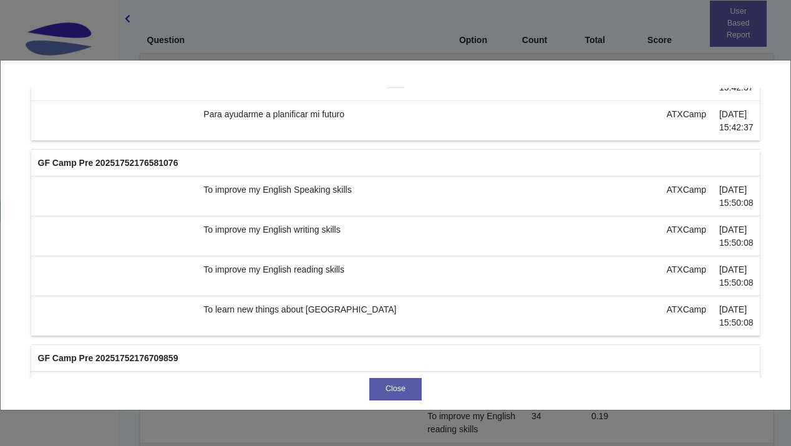
scroll to position [740, 0]
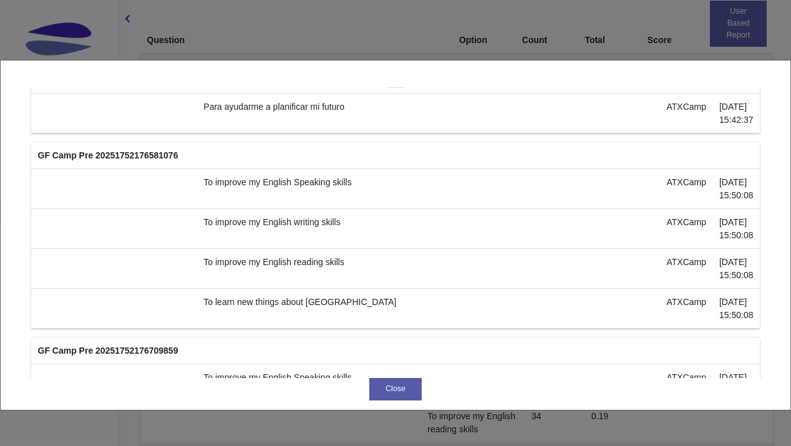
click at [307, 54] on td "Para aprender cosas nuevas sobre [GEOGRAPHIC_DATA]" at bounding box center [428, 34] width 463 height 40
click at [316, 54] on td "Para aprender cosas nuevas sobre [GEOGRAPHIC_DATA]" at bounding box center [428, 34] width 463 height 40
copy td "Para aprender cosas nuevas sobre [GEOGRAPHIC_DATA]"
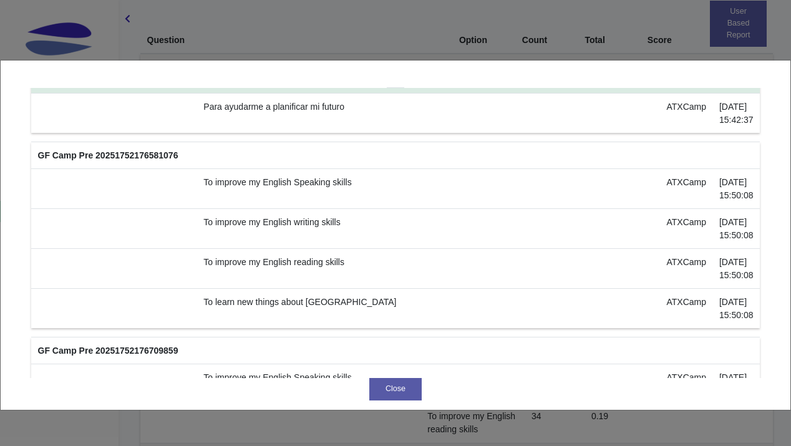
click at [259, 94] on td "Para aumentar mi confianza" at bounding box center [428, 74] width 463 height 40
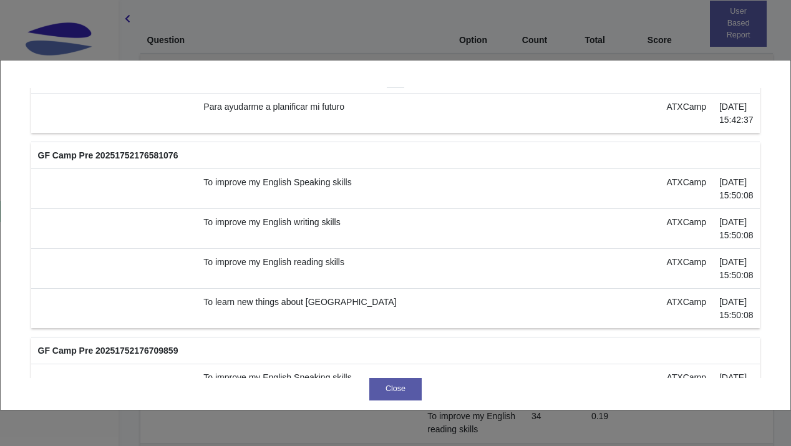
copy td "Para aumentar mi confianza"
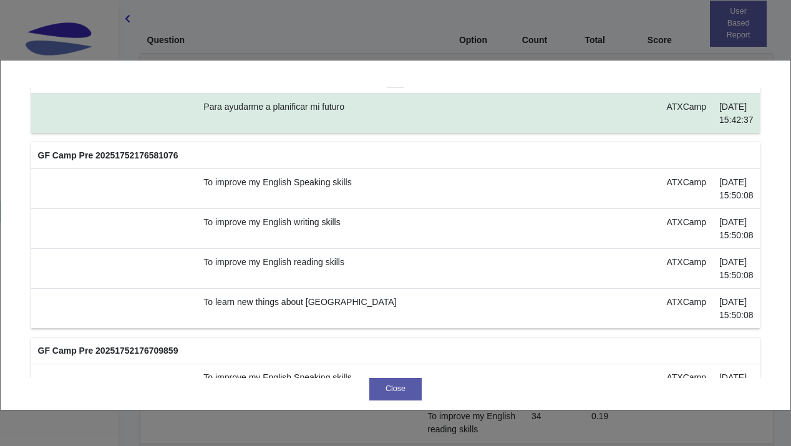
scroll to position [778, 0]
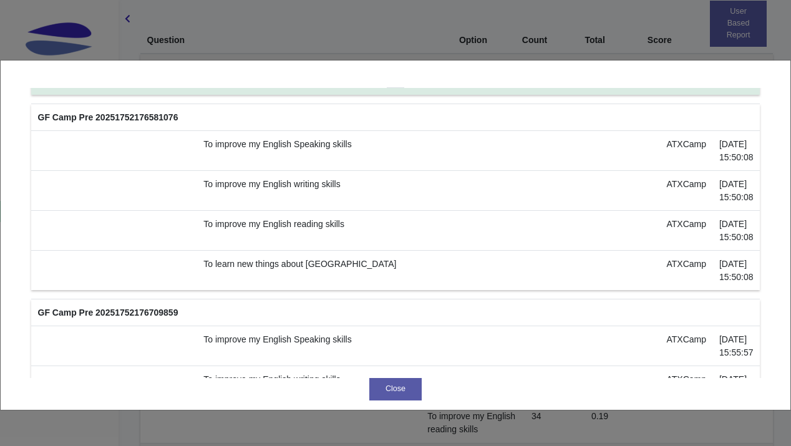
click at [267, 95] on td "Para ayudarme a planificar mi futuro" at bounding box center [428, 76] width 463 height 40
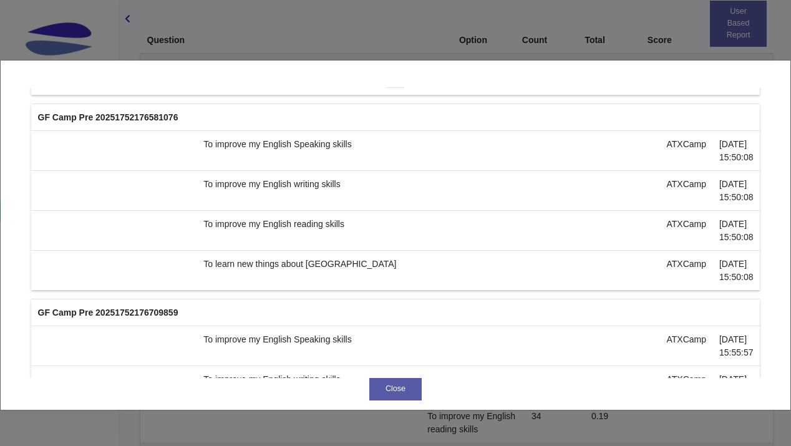
copy td "Para ayudarme a planificar mi futuro"
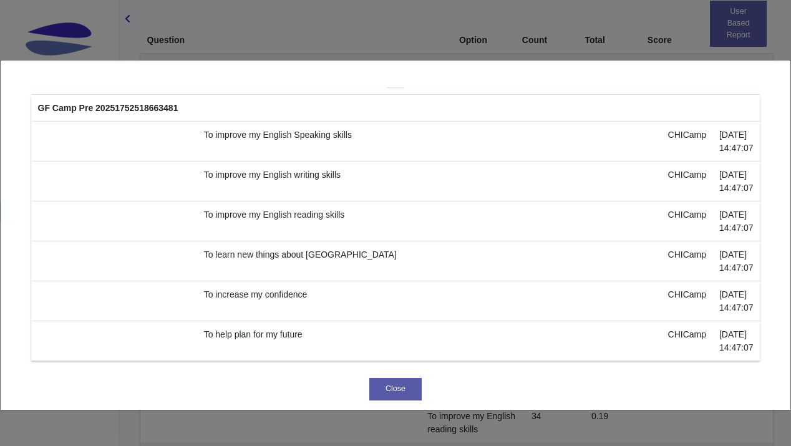
scroll to position [10923, 0]
click at [391, 393] on button "Close" at bounding box center [395, 389] width 53 height 22
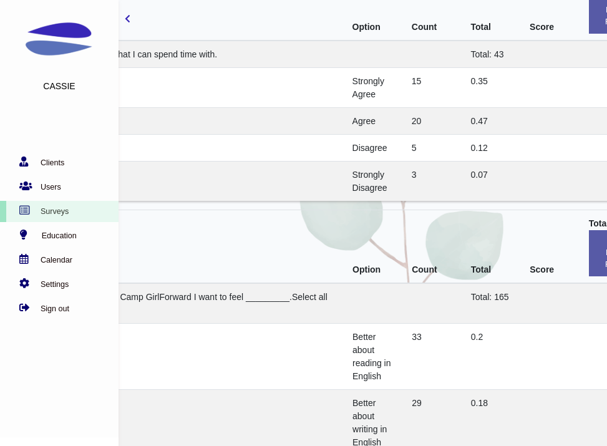
scroll to position [0, 86]
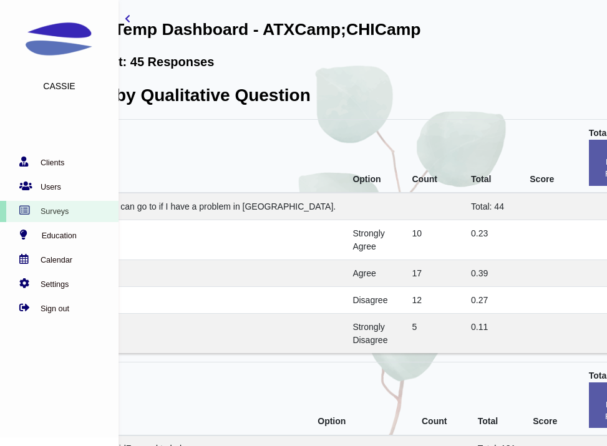
click at [128, 16] on icon "toggle-sidebar" at bounding box center [128, 18] width 6 height 9
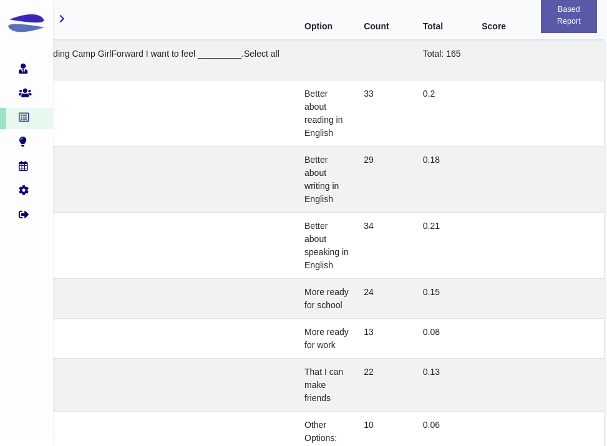
scroll to position [2472, 86]
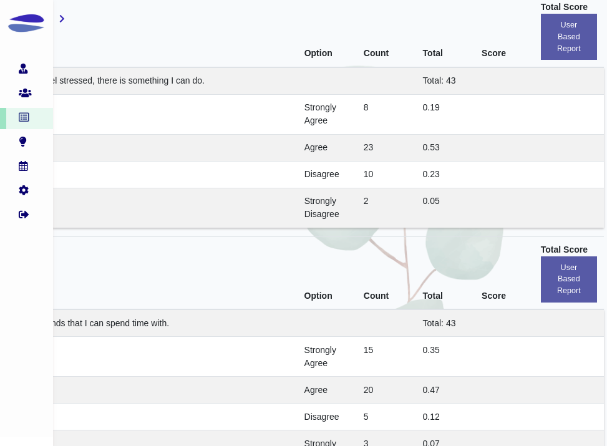
drag, startPoint x: 447, startPoint y: 377, endPoint x: 292, endPoint y: 251, distance: 199.5
copy tbody "Very confident 10 0.23 A little confident 23 0.52 Not very confident 9 0.2 Not …"
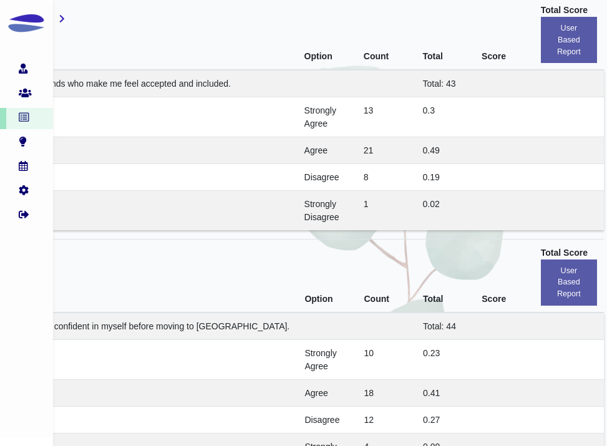
drag, startPoint x: 443, startPoint y: 384, endPoint x: 284, endPoint y: 239, distance: 215.4
copy tbody "Very confident 9 0.2 A little confident 24 0.55 Not very confident 9 0.2 Not co…"
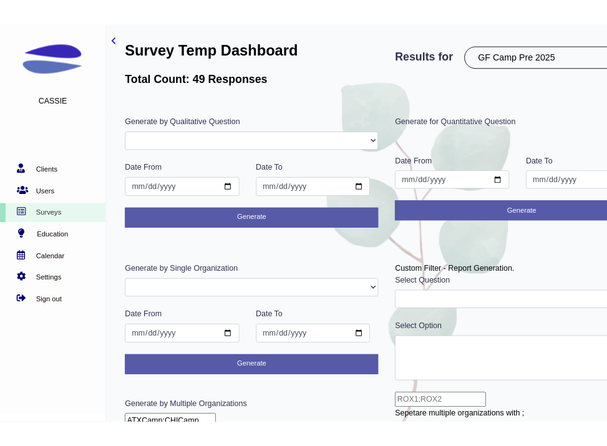
scroll to position [107, 0]
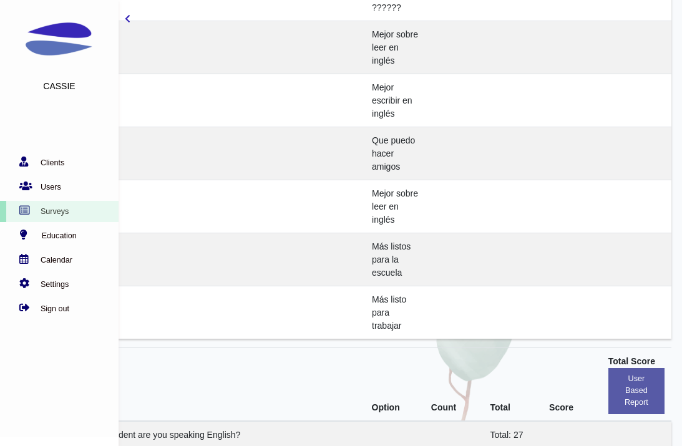
scroll to position [7914, 67]
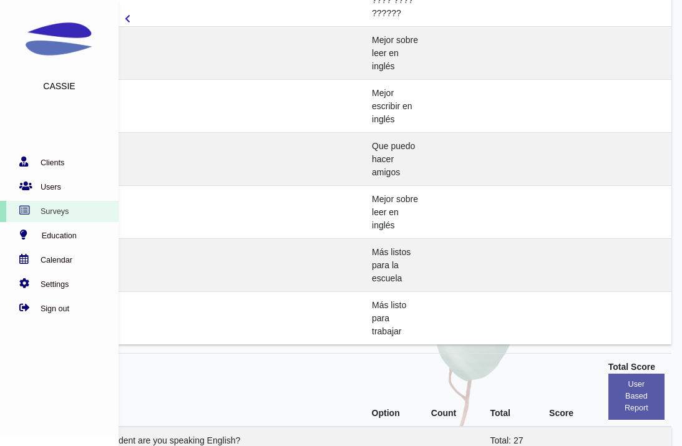
drag, startPoint x: 371, startPoint y: 174, endPoint x: 561, endPoint y: 188, distance: 190.7
copy tbody "Better about reading in English 19 0.18 Better about writing in English 12 0.12…"
click at [128, 20] on icon "toggle-sidebar" at bounding box center [128, 18] width 6 height 9
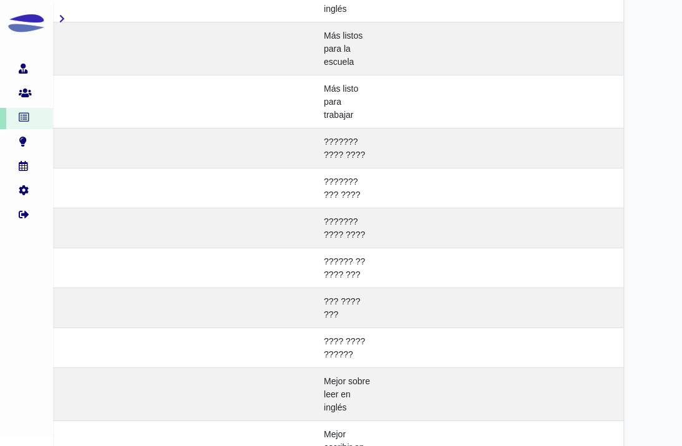
scroll to position [7572, 67]
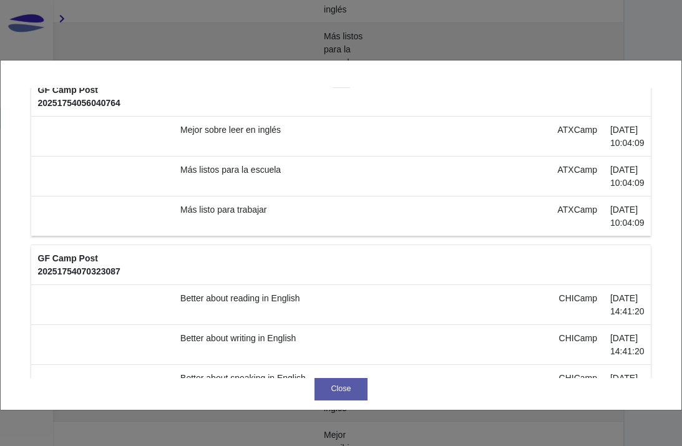
scroll to position [354, 0]
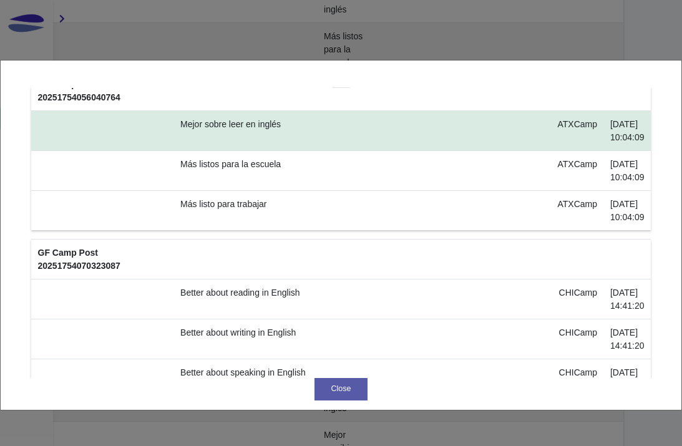
click at [261, 151] on td "Mejor sobre leer en inglés" at bounding box center [362, 131] width 377 height 40
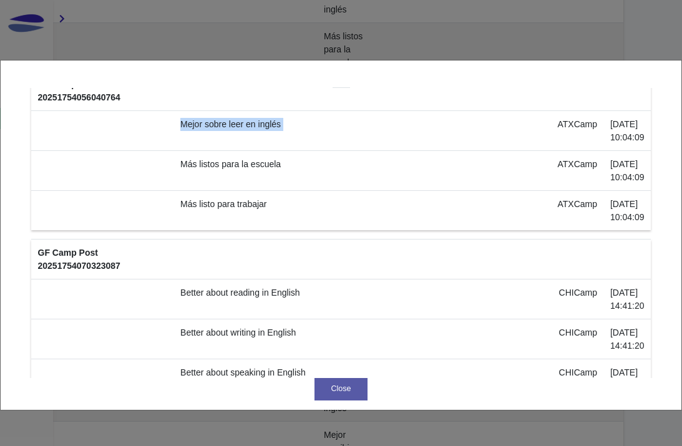
copy td "Mejor sobre leer en inglés"
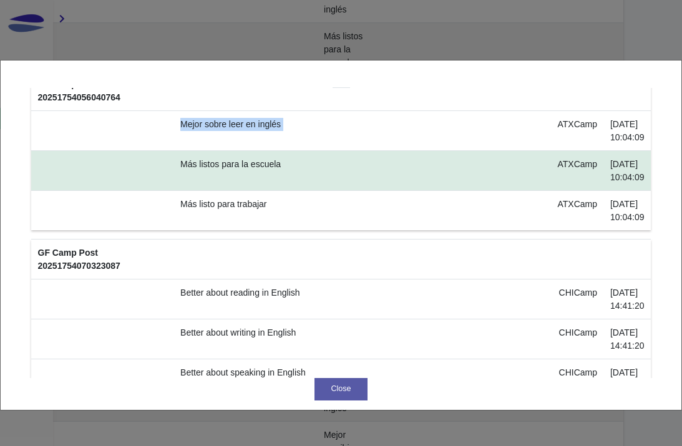
click at [249, 191] on td "Más listos para la escuela" at bounding box center [362, 171] width 377 height 40
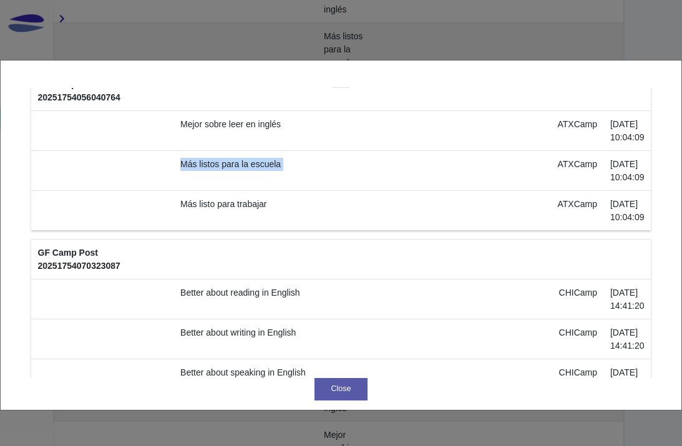
copy td "Más listos para la escuela"
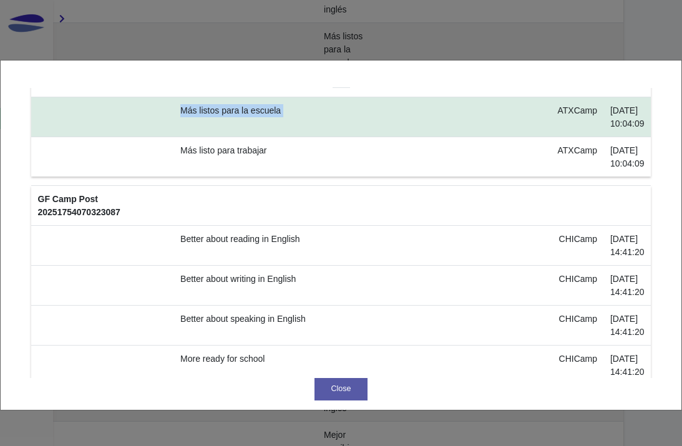
scroll to position [415, 0]
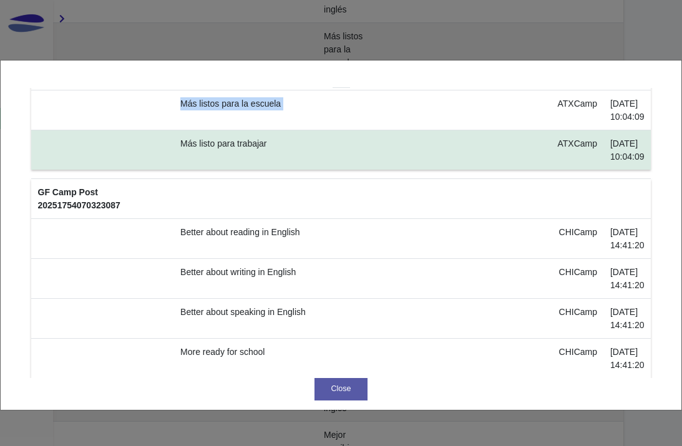
click at [234, 170] on td "Más listo para trabajar" at bounding box center [362, 150] width 377 height 40
copy td "Más listo para trabajar"
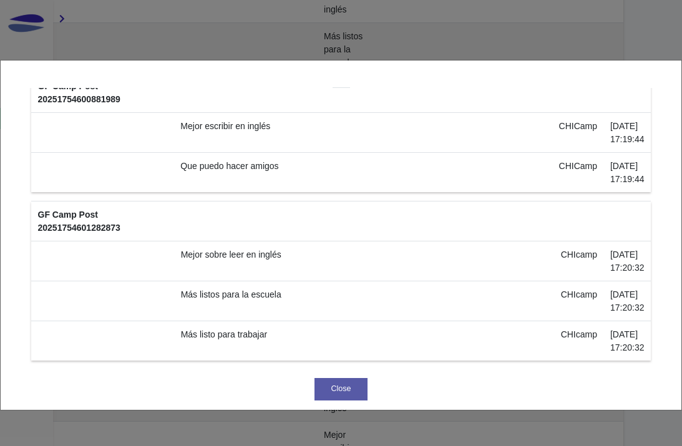
scroll to position [6437, 0]
click at [278, 64] on td "Mejor sobre leer en inglés" at bounding box center [363, 44] width 378 height 40
copy td "Mejor sobre leer en inglés"
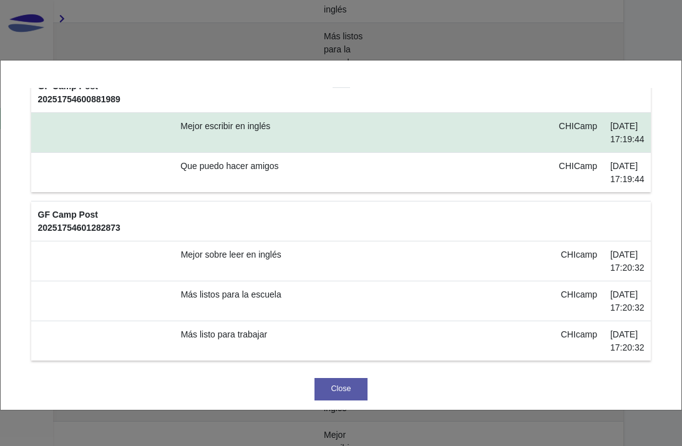
click at [241, 153] on td "Mejor escribir en inglés" at bounding box center [363, 133] width 378 height 40
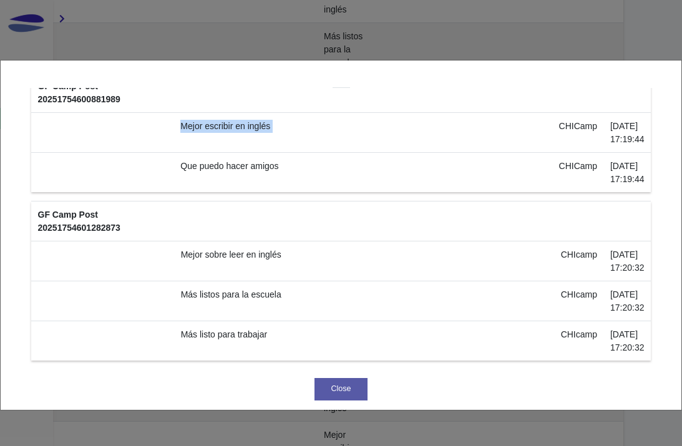
copy td "Mejor escribir en inglés"
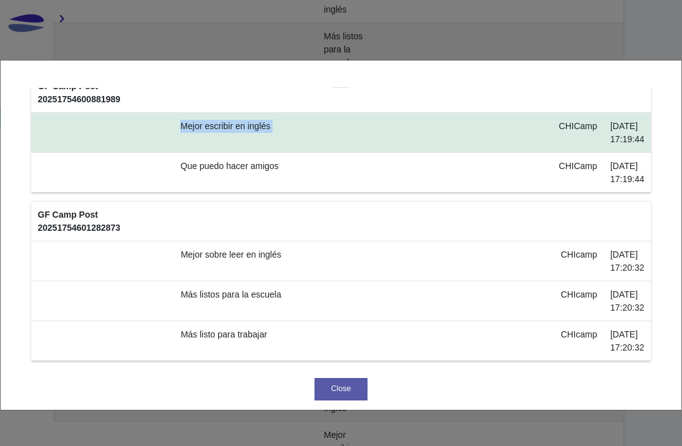
scroll to position [6507, 0]
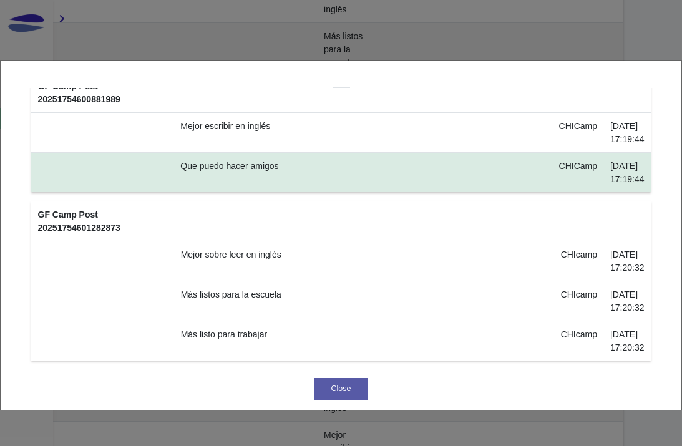
click at [236, 193] on td "Que puedo hacer amigos" at bounding box center [363, 173] width 378 height 40
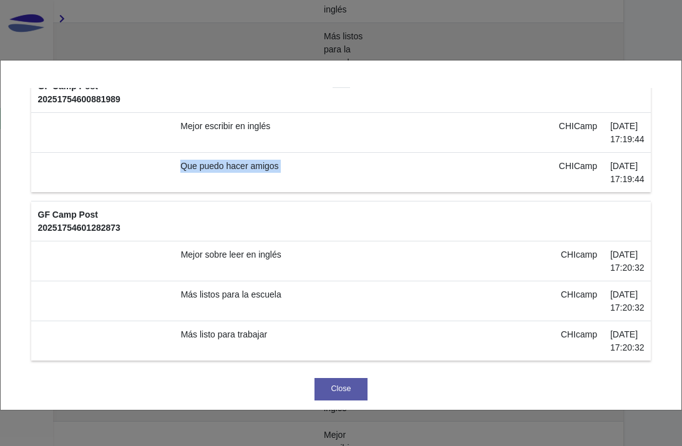
copy td "Que puedo hacer amigos"
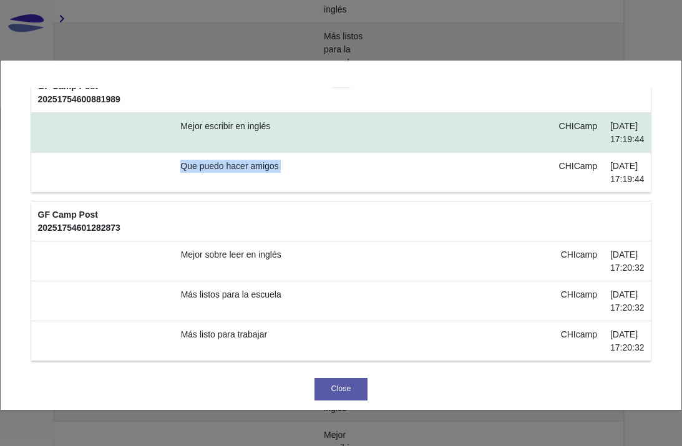
scroll to position [6648, 0]
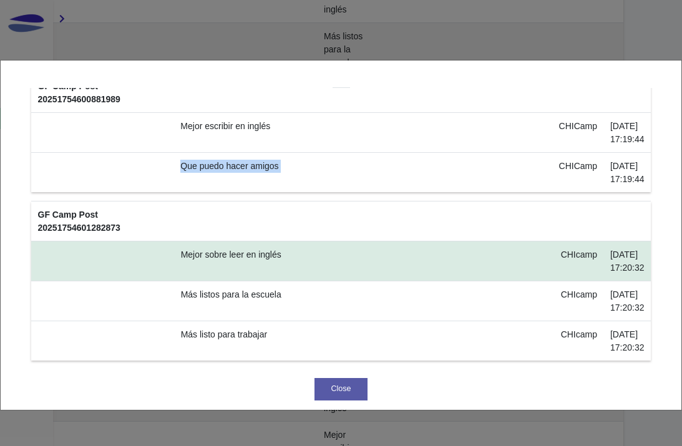
click at [221, 241] on td "Mejor sobre leer en inglés" at bounding box center [364, 261] width 380 height 40
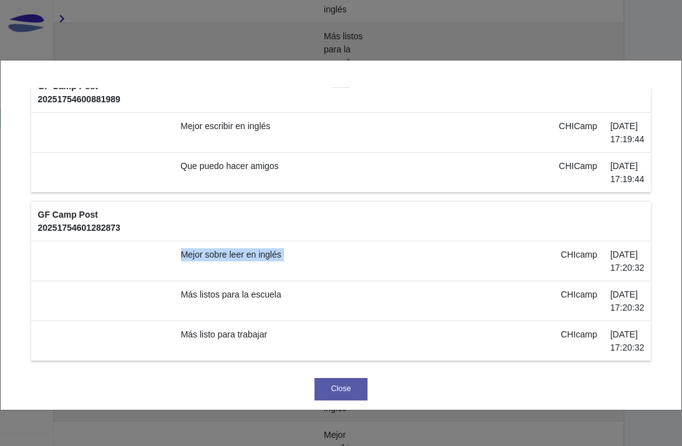
copy td "Mejor sobre leer en inglés"
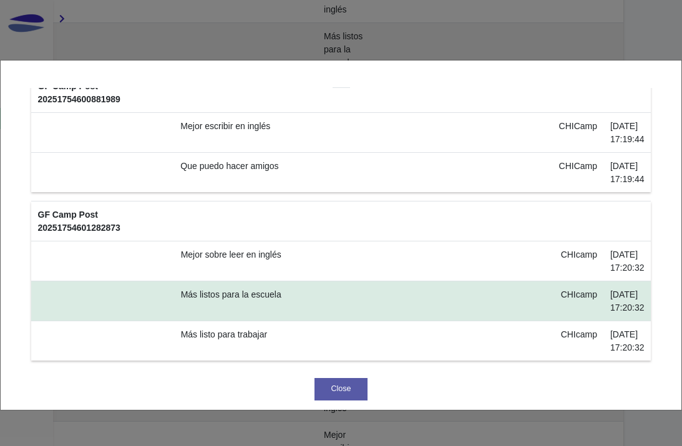
click at [237, 281] on td "Más listos para la escuela" at bounding box center [364, 301] width 380 height 40
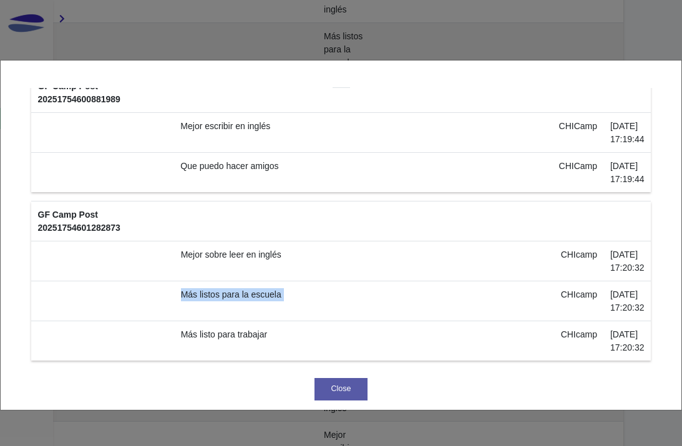
copy td "Más listos para la escuela"
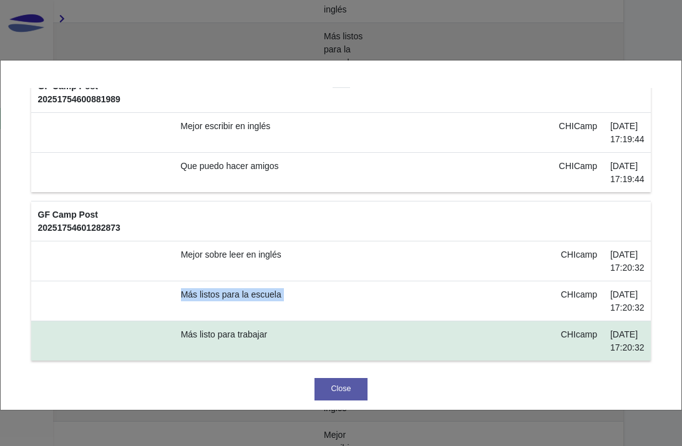
click at [316, 331] on td "Más listo para trabajar" at bounding box center [364, 341] width 380 height 40
copy td "Más listo para trabajar"
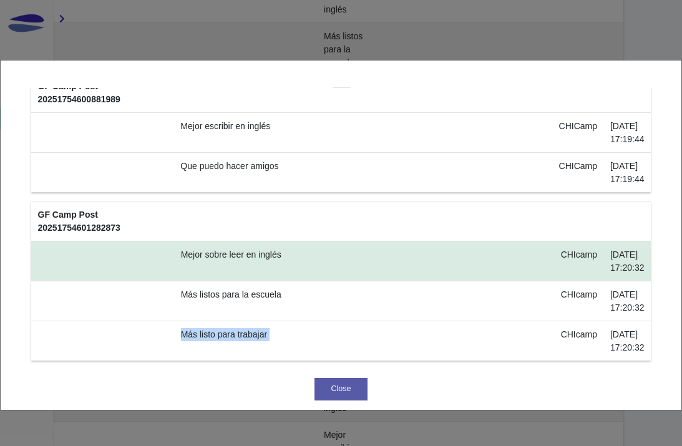
scroll to position [6625, 0]
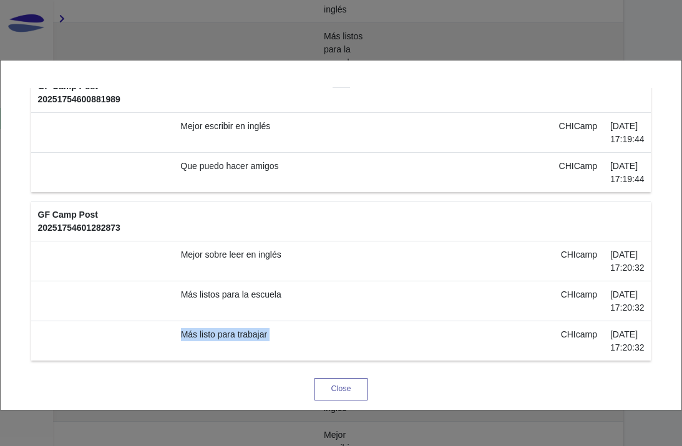
click at [351, 382] on button "Close" at bounding box center [340, 389] width 53 height 22
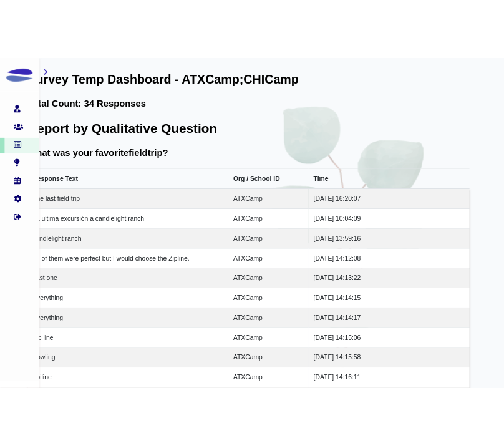
scroll to position [0, 52]
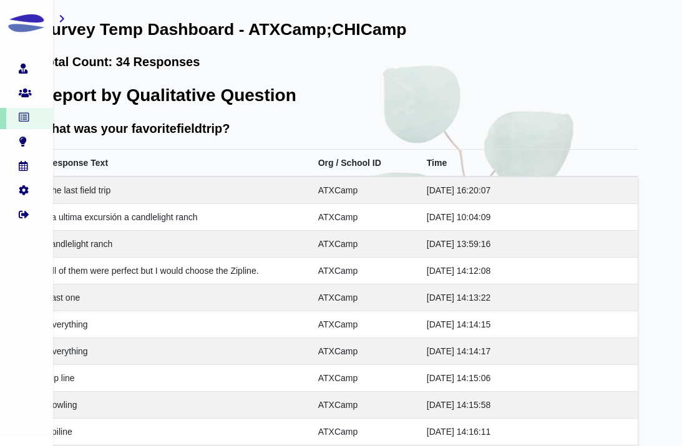
click at [223, 286] on td "Last one" at bounding box center [175, 297] width 271 height 27
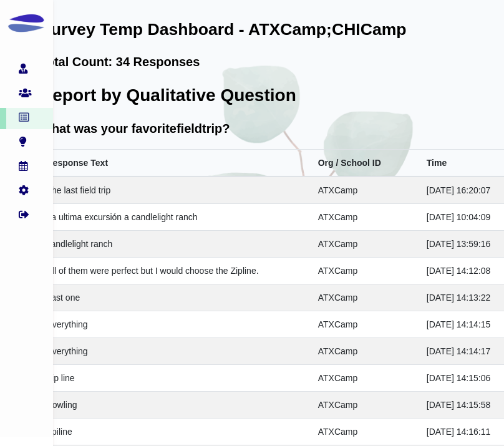
click at [360, 289] on td "ATXCamp" at bounding box center [365, 297] width 109 height 27
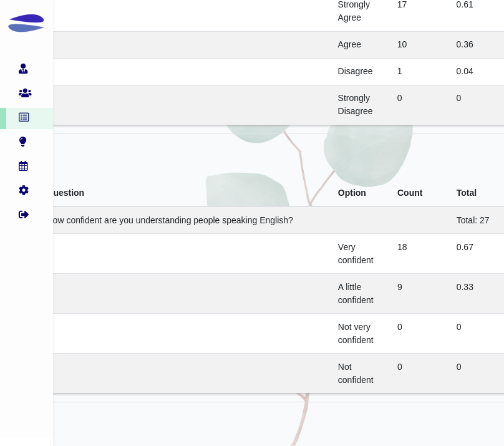
scroll to position [3719, 52]
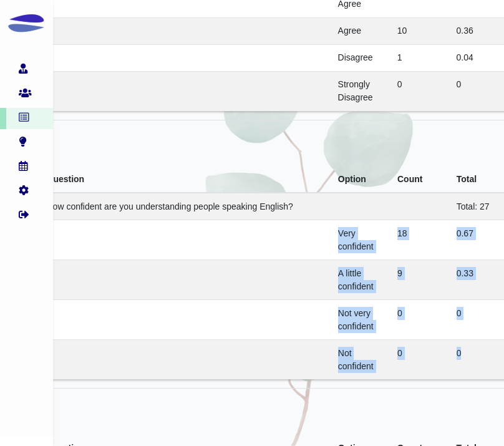
drag, startPoint x: 334, startPoint y: 226, endPoint x: 467, endPoint y: 384, distance: 205.4
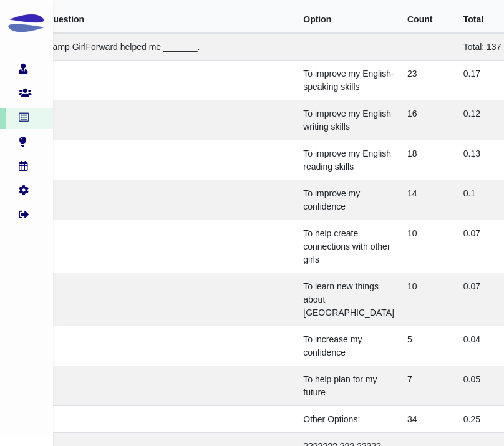
scroll to position [10215, 52]
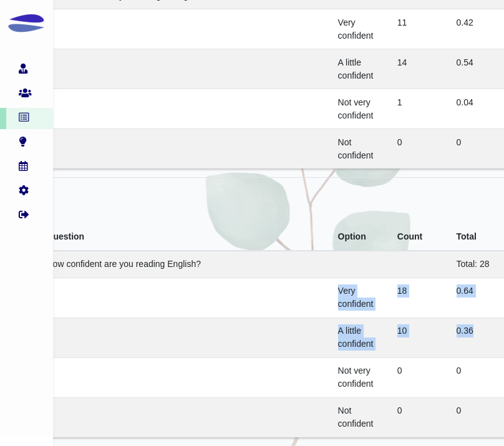
drag, startPoint x: 479, startPoint y: 326, endPoint x: 333, endPoint y: 290, distance: 150.4
click at [333, 290] on tbody "How confident are you reading English? Total: 28 Very confident 18 0.64 A littl…" at bounding box center [339, 344] width 598 height 186
